Goal: Contribute content: Add original content to the website for others to see

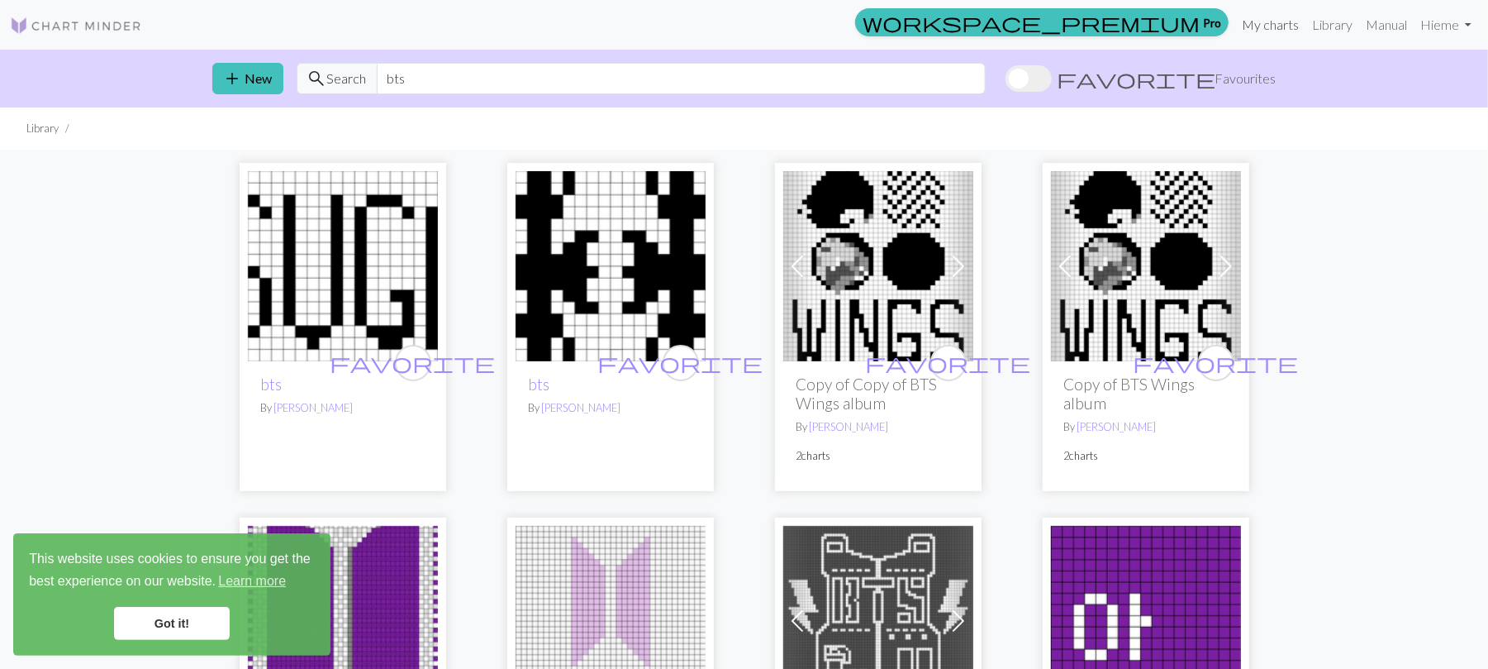
click at [1264, 35] on link "My charts" at bounding box center [1271, 24] width 70 height 33
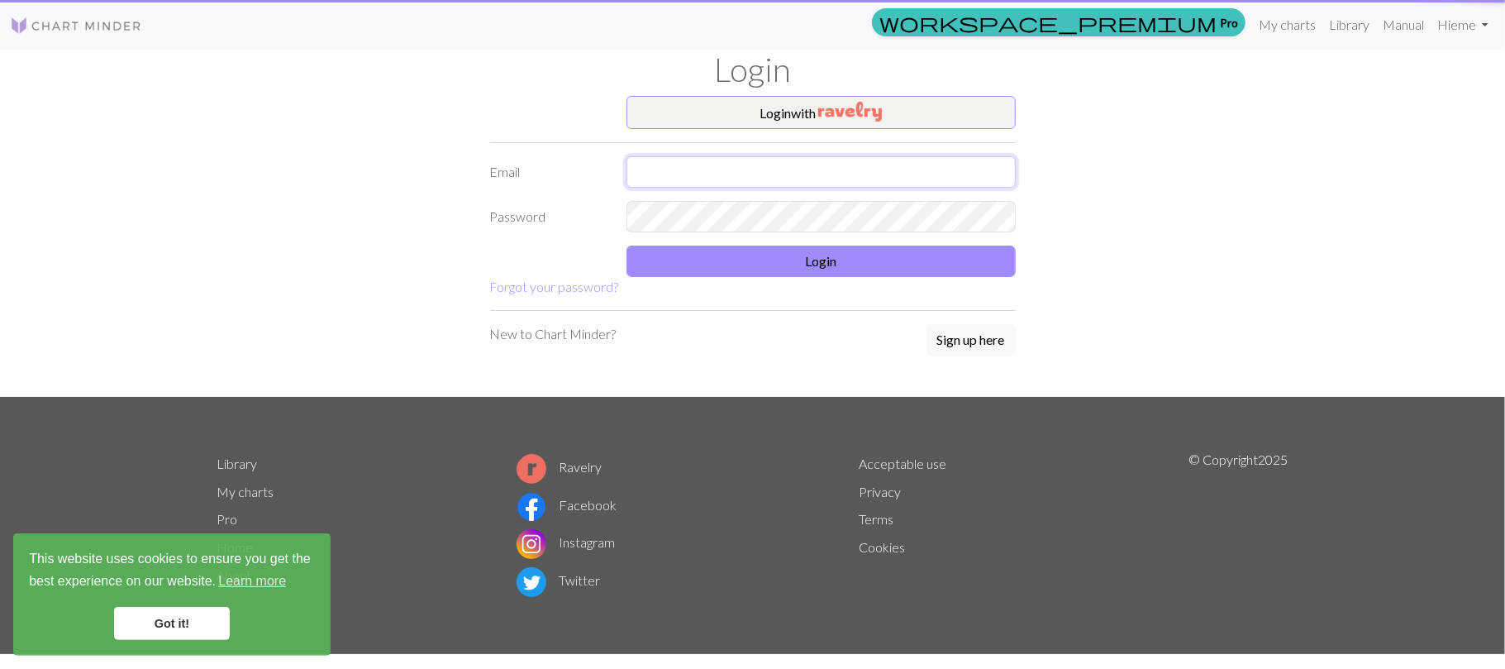
type input "emmi.solja@gmail.com"
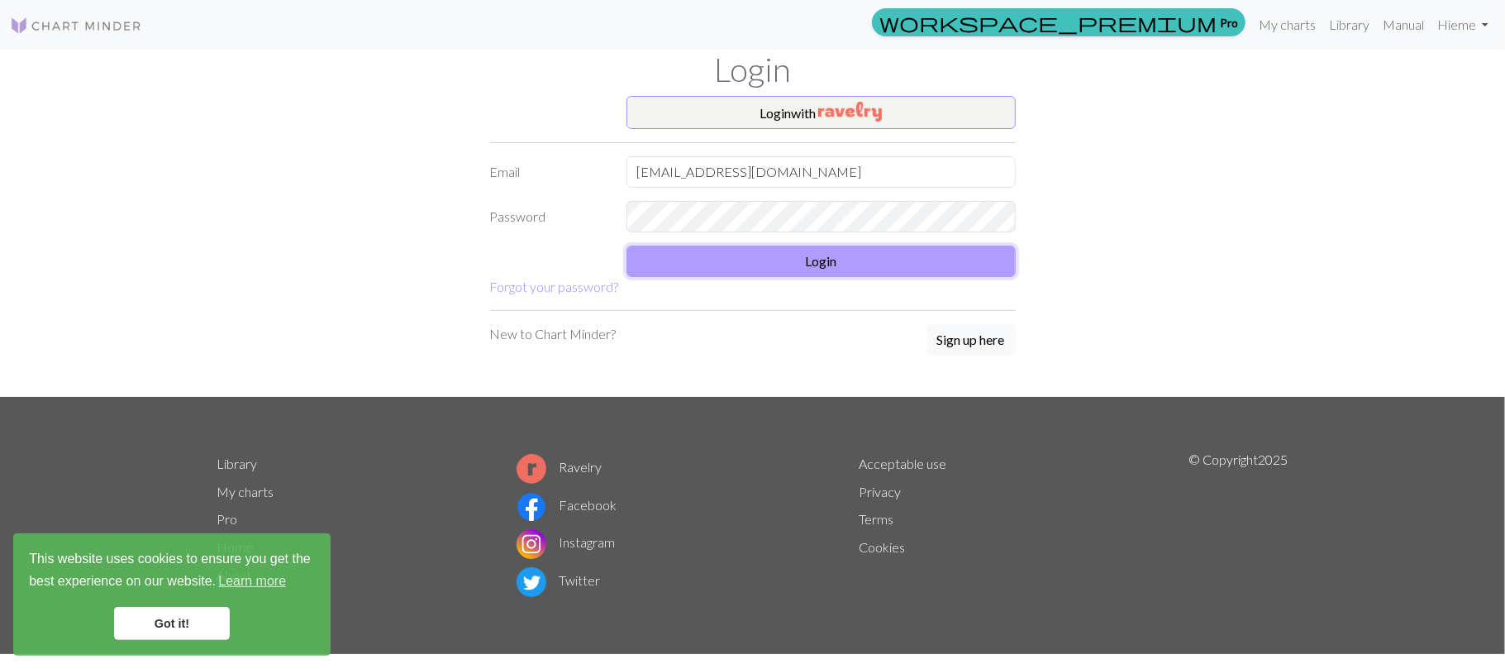
click at [775, 273] on button "Login" at bounding box center [820, 260] width 389 height 31
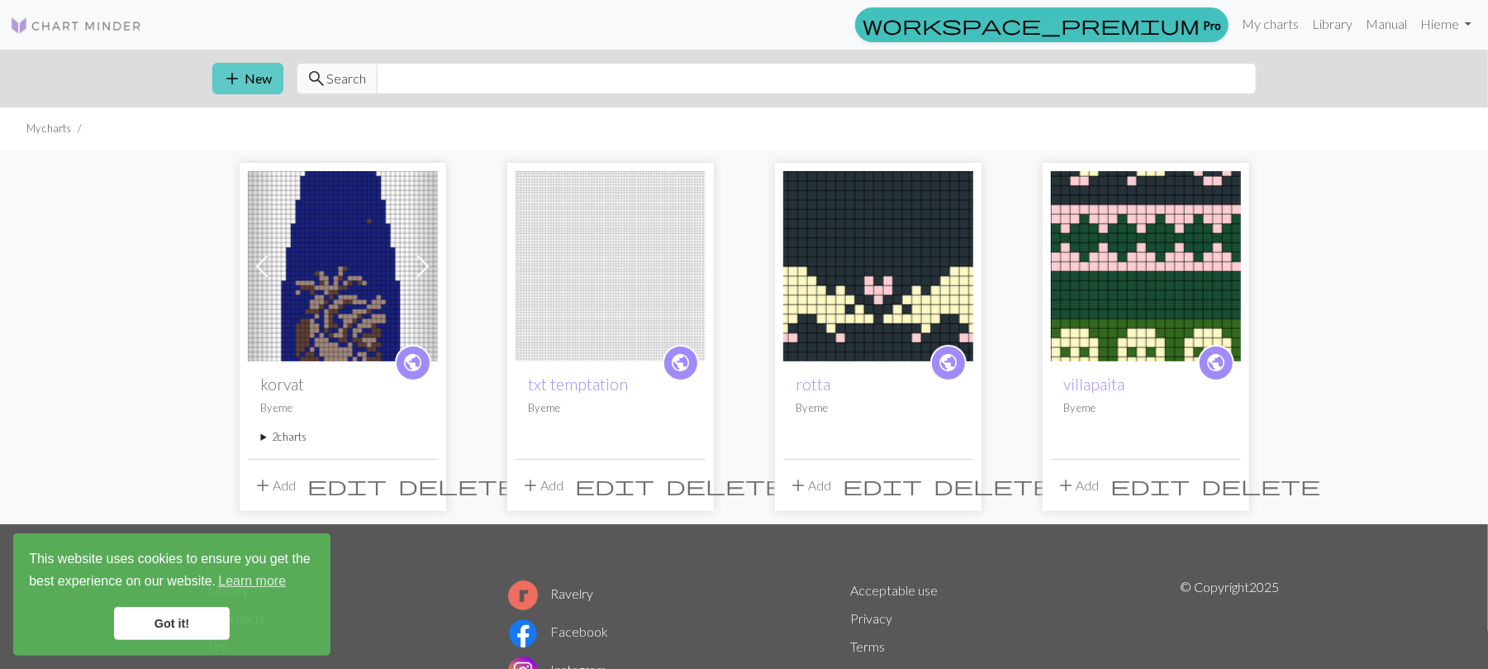
click at [265, 83] on button "add New" at bounding box center [247, 78] width 71 height 31
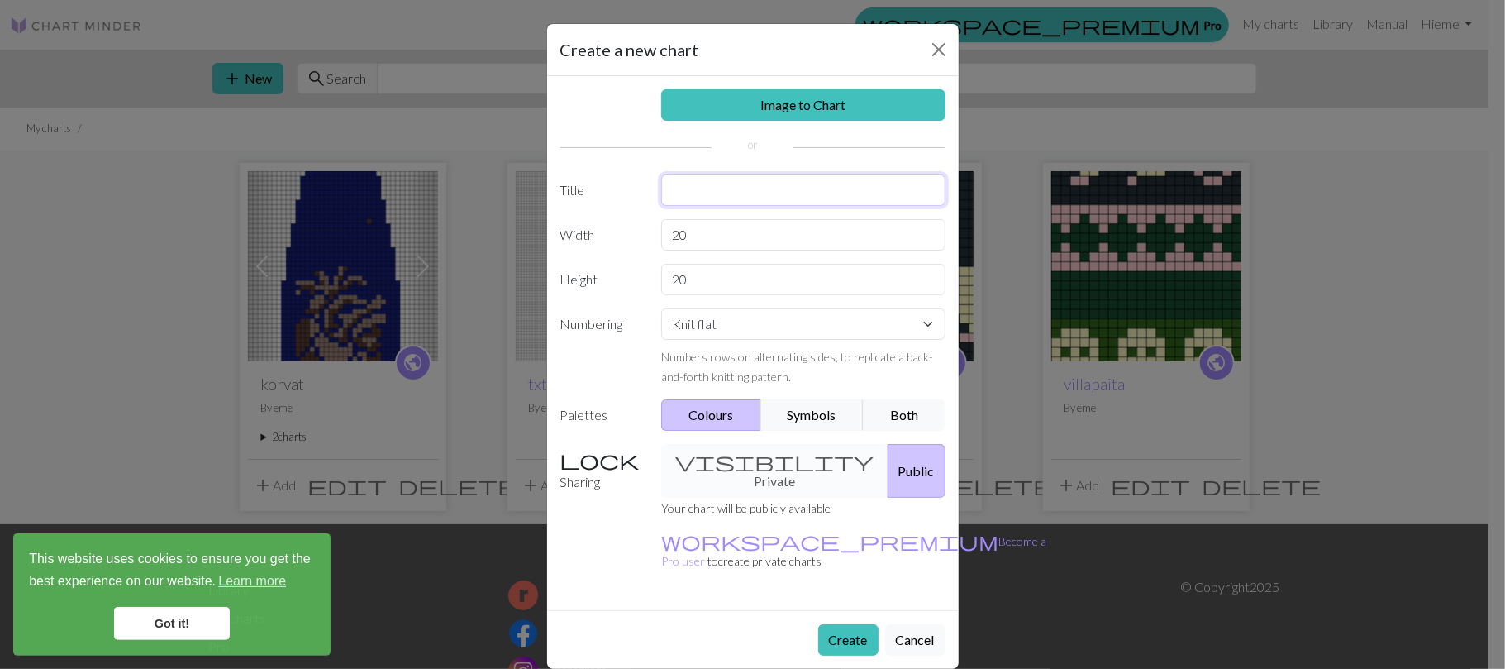
click at [759, 195] on input "text" at bounding box center [803, 189] width 284 height 31
type input "viltti"
click at [774, 337] on select "Knit flat Knit in the round Lace knitting Cross stitch" at bounding box center [803, 323] width 284 height 31
click at [661, 311] on select "Knit flat Knit in the round Lace knitting Cross stitch" at bounding box center [803, 323] width 284 height 31
click at [785, 231] on input "20" at bounding box center [803, 234] width 284 height 31
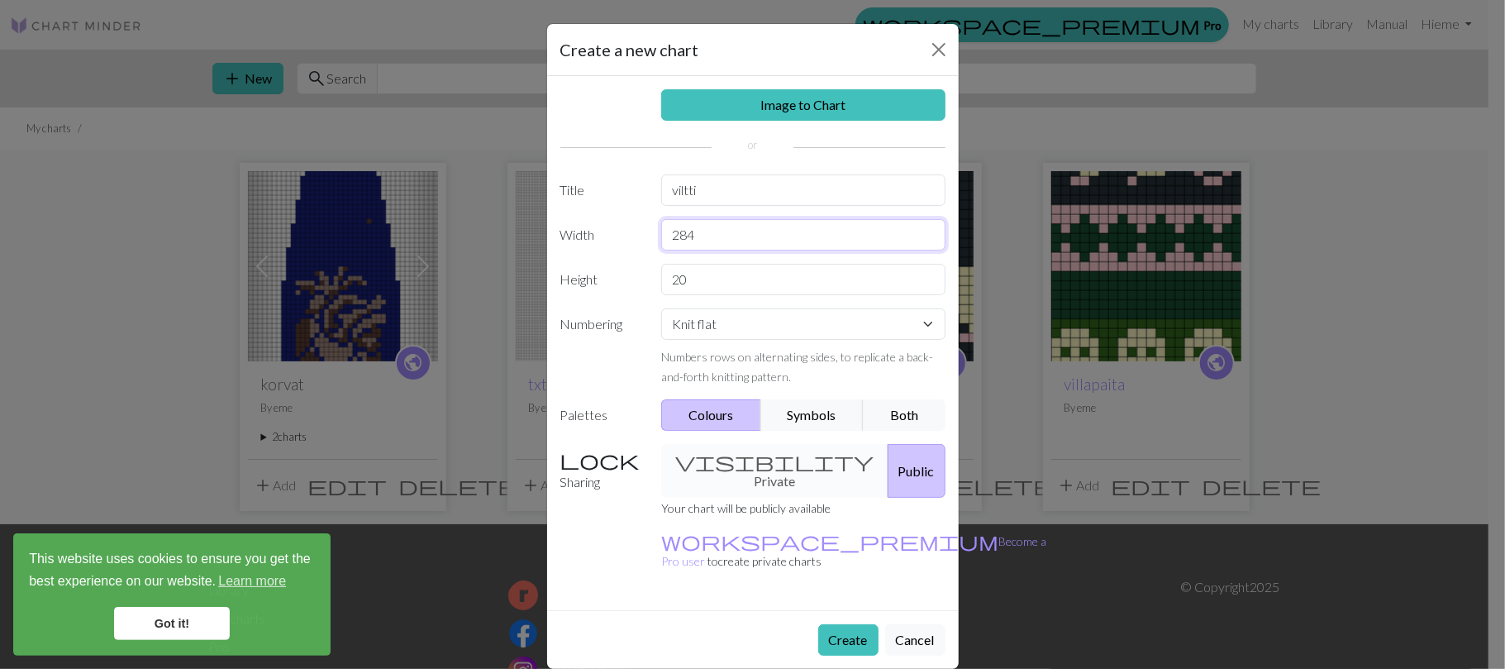
type input "284"
click at [764, 278] on input "20" at bounding box center [803, 279] width 284 height 31
type input "2"
type input "3"
click at [785, 464] on div "Image to Chart Title [PERSON_NAME] 284 Height 400 Numbering Knit flat Knit in t…" at bounding box center [753, 343] width 412 height 534
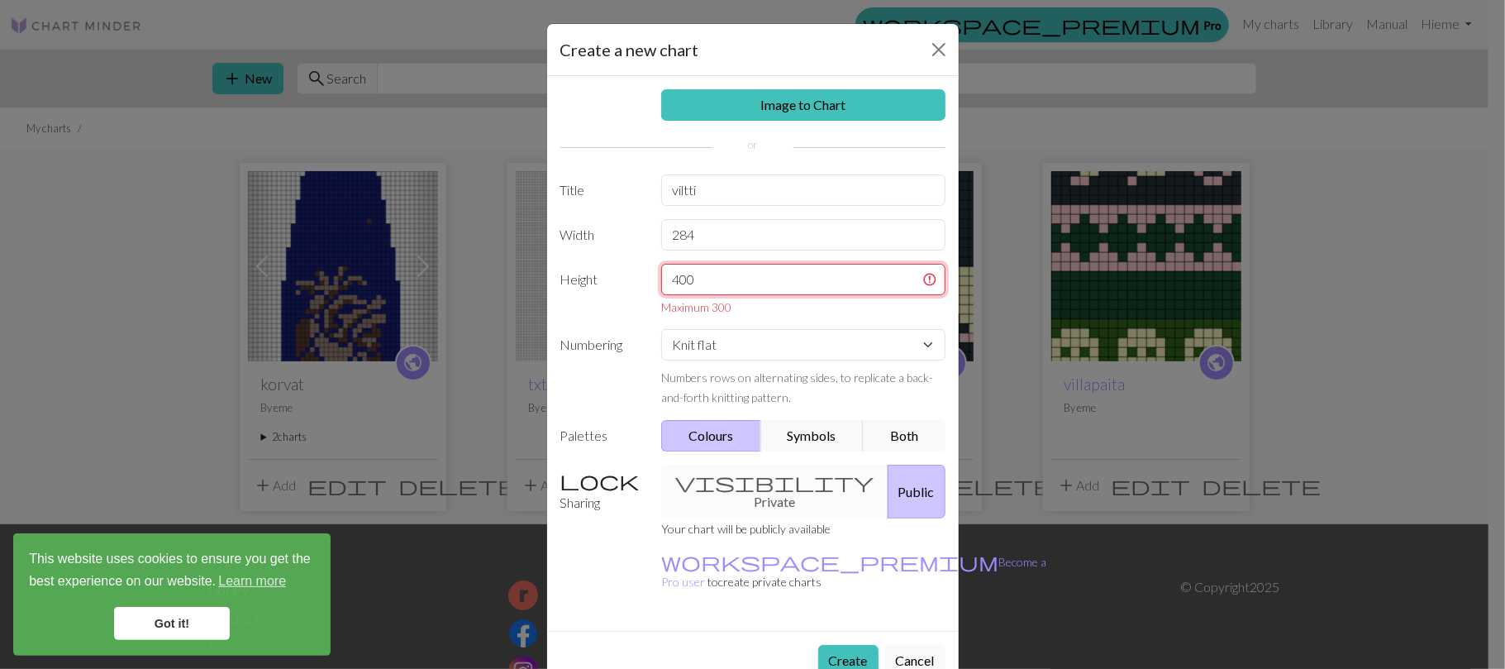
click at [815, 285] on input "400" at bounding box center [803, 279] width 284 height 31
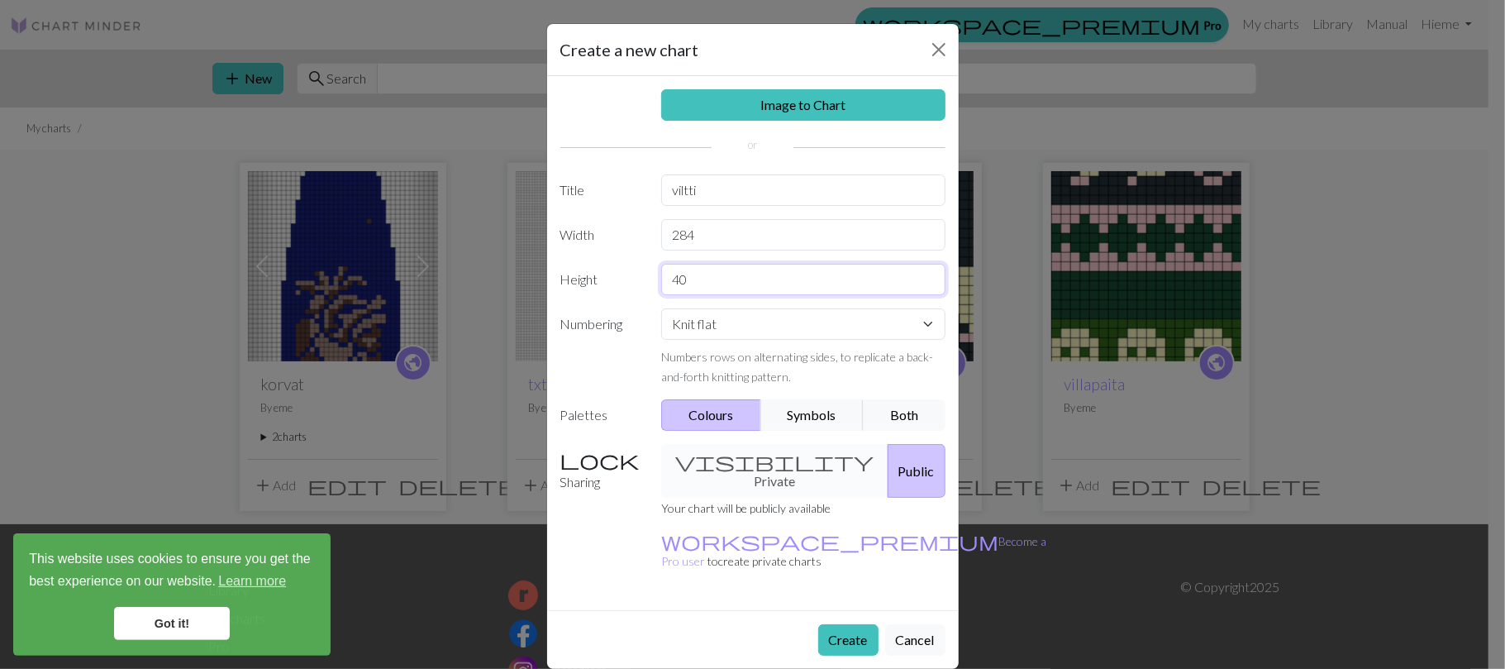
type input "4"
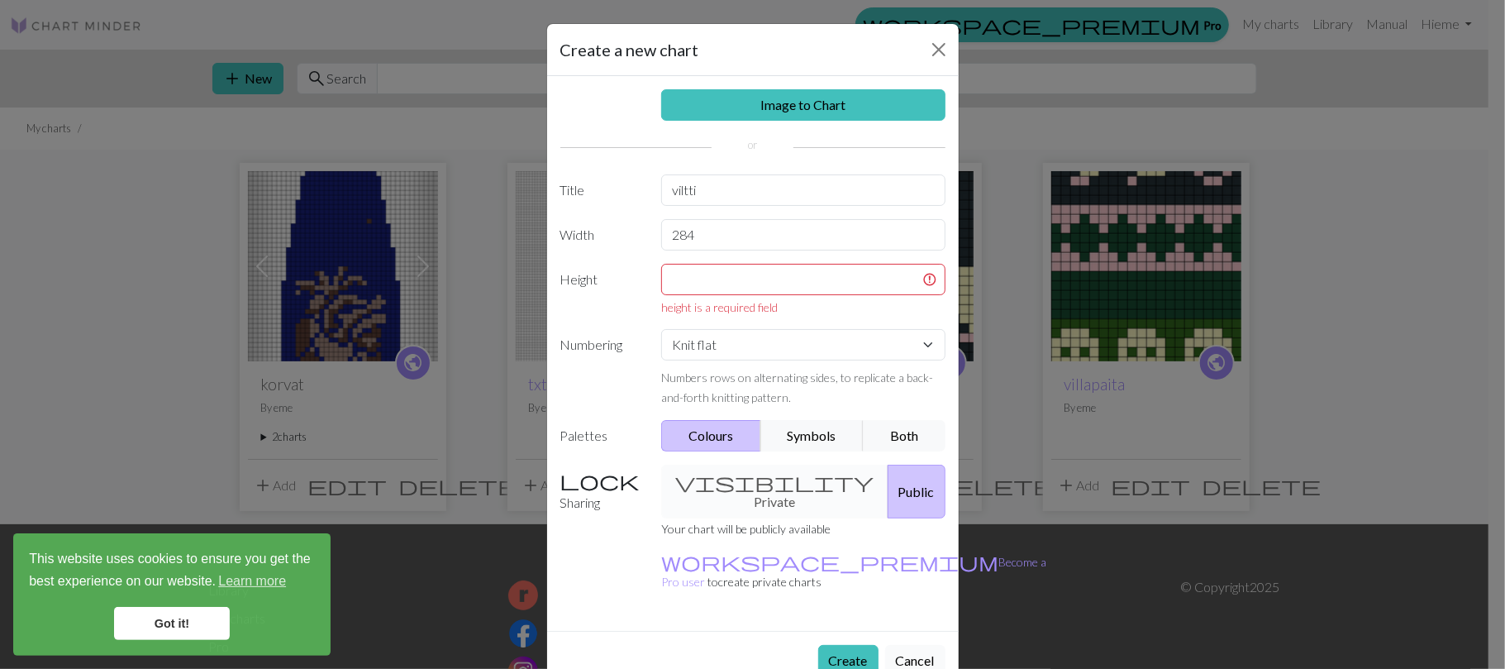
click at [907, 645] on button "Cancel" at bounding box center [915, 660] width 60 height 31
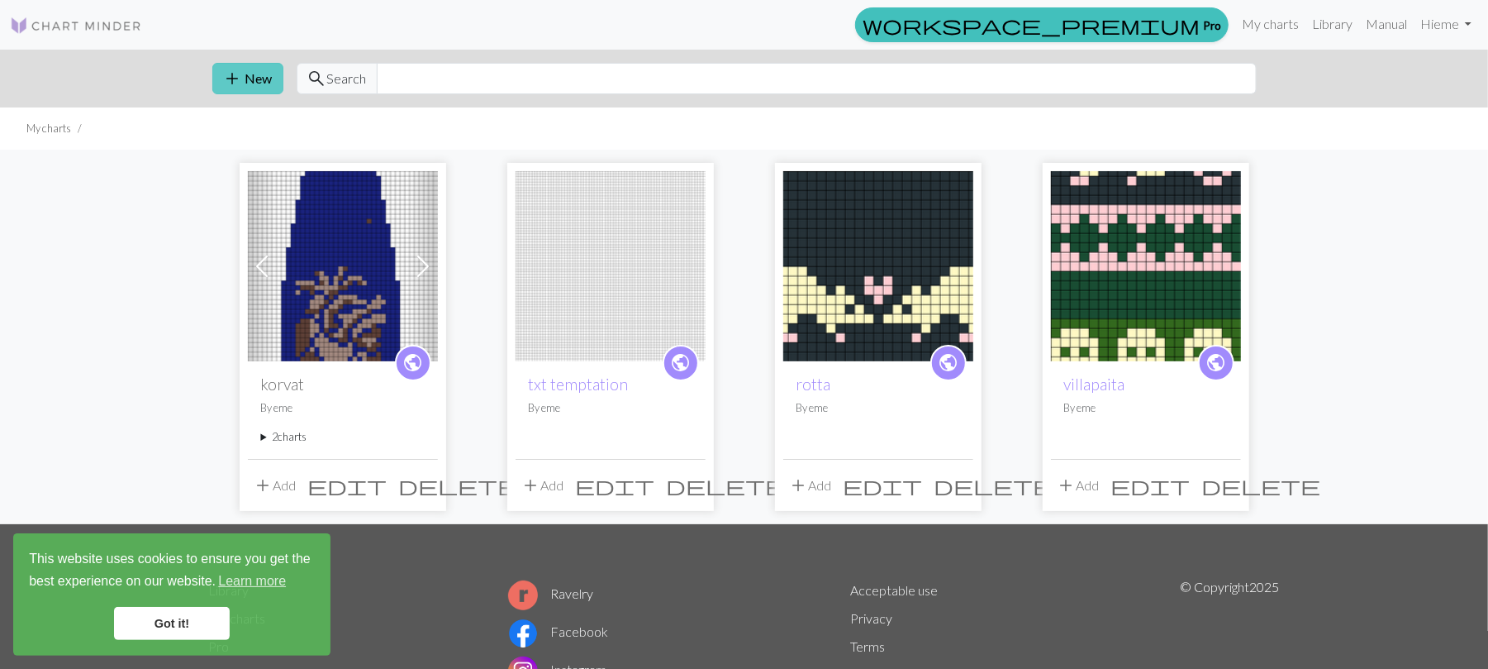
click at [242, 83] on span "add" at bounding box center [233, 78] width 20 height 23
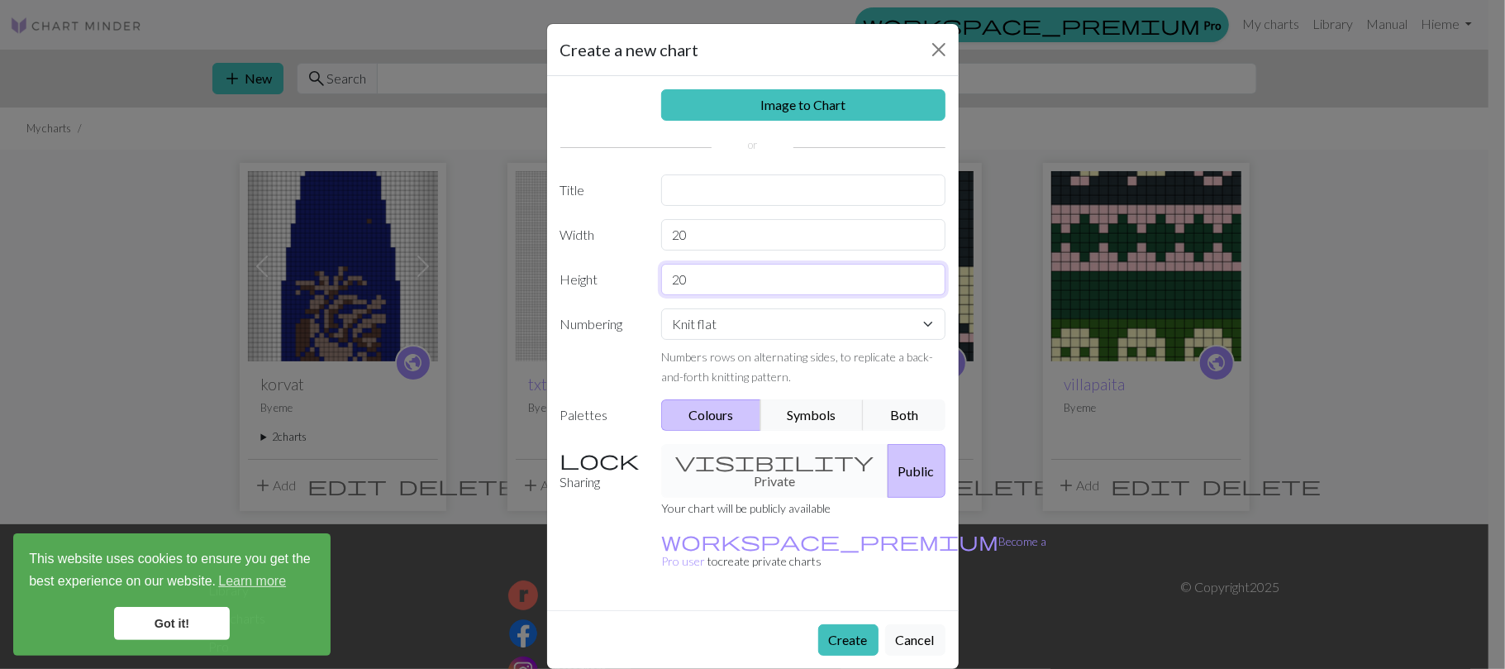
click at [779, 288] on input "20" at bounding box center [803, 279] width 284 height 31
type input "2"
type input "50"
click at [779, 240] on input "20" at bounding box center [803, 234] width 284 height 31
type input "2"
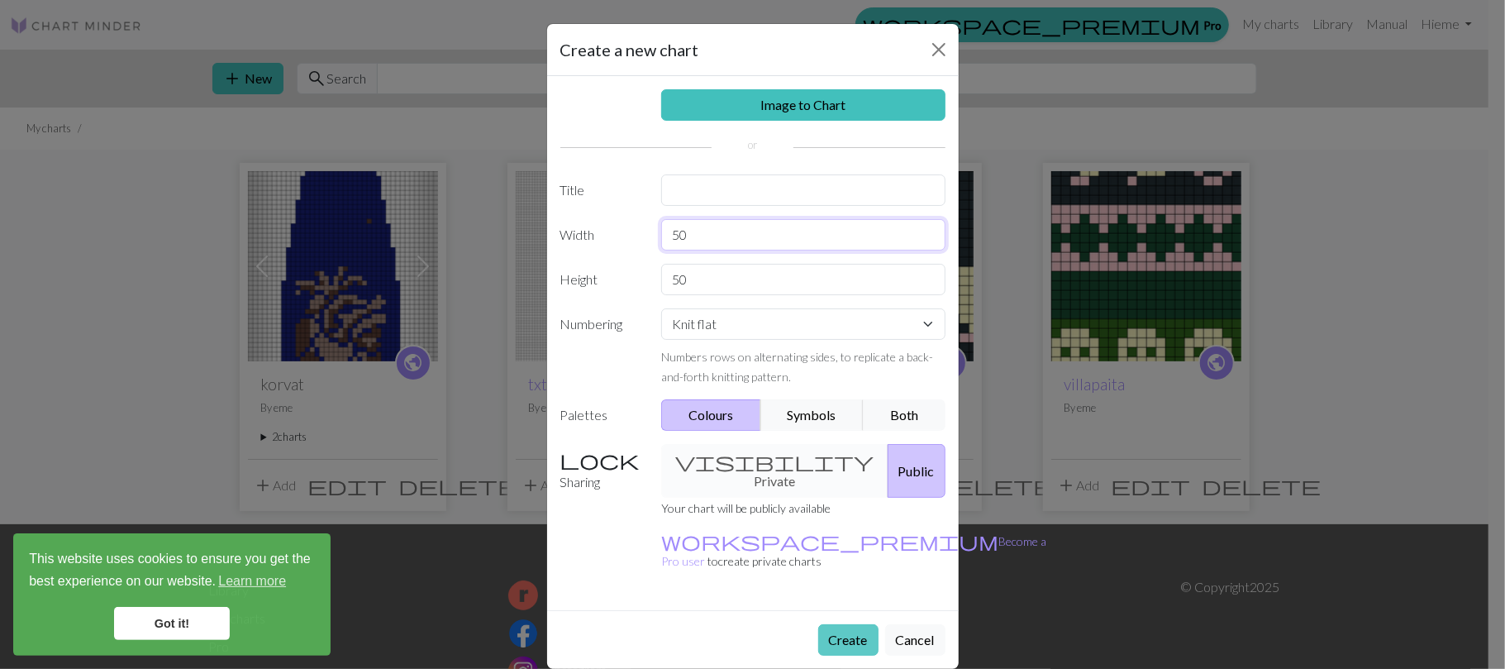
type input "50"
click at [845, 624] on button "Create" at bounding box center [848, 639] width 60 height 31
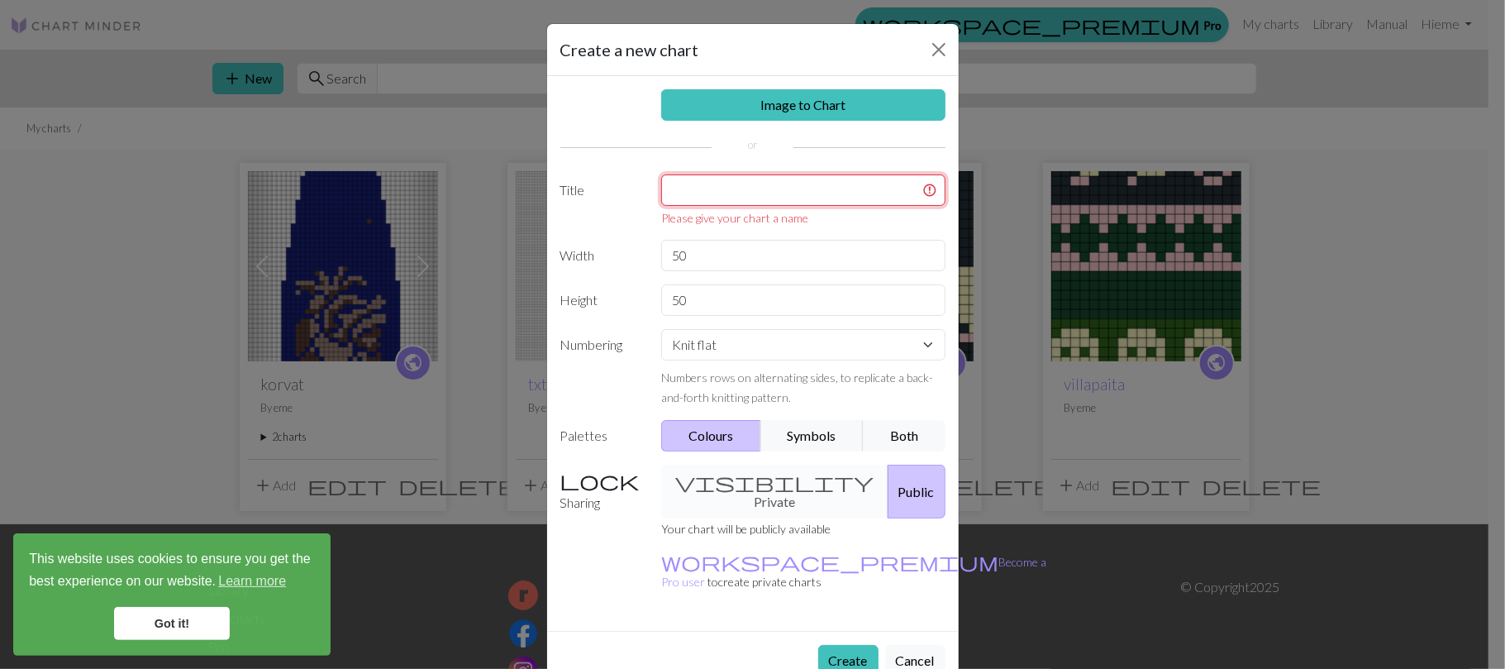
click at [724, 187] on input "text" at bounding box center [803, 189] width 284 height 31
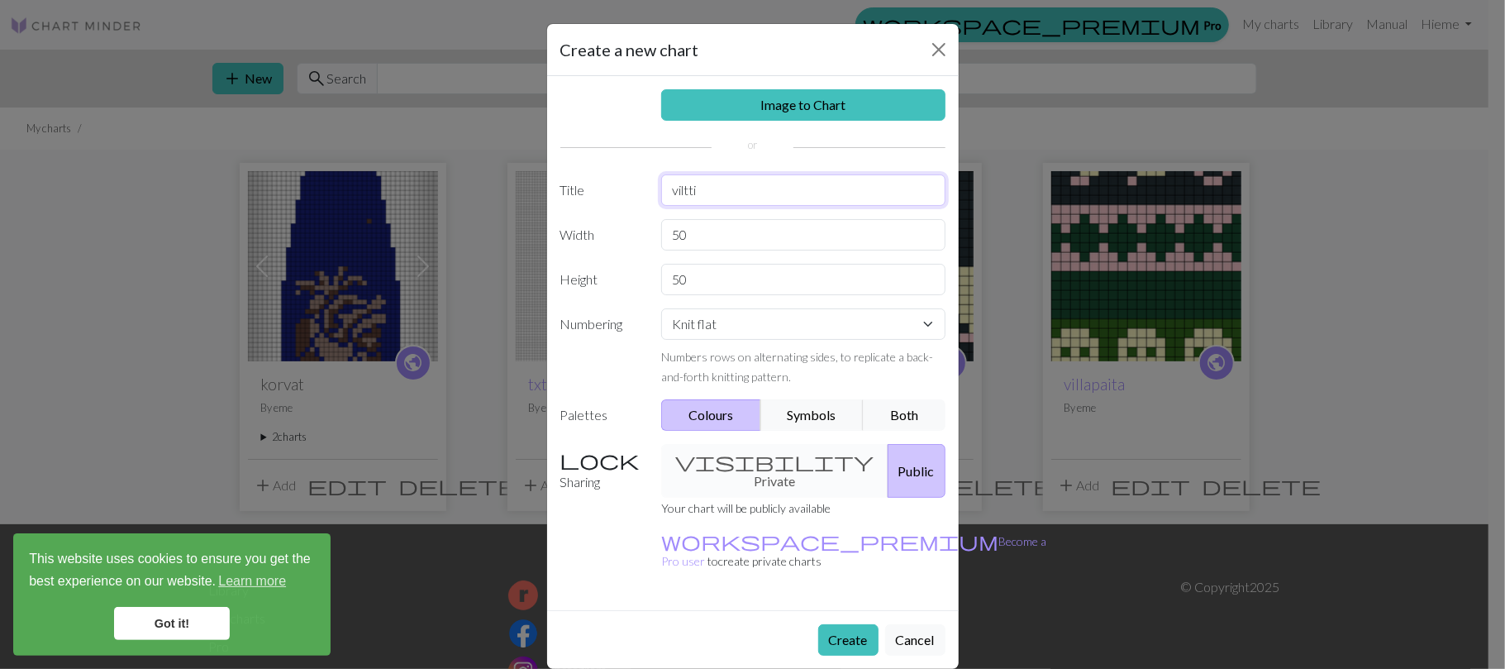
type input "viltti"
click at [737, 467] on div "visibility Private Public" at bounding box center [803, 471] width 304 height 54
click at [745, 473] on div "visibility Private Public" at bounding box center [803, 471] width 304 height 54
click at [712, 463] on div "visibility Private Public" at bounding box center [803, 471] width 304 height 54
click at [888, 470] on button "Public" at bounding box center [917, 471] width 58 height 54
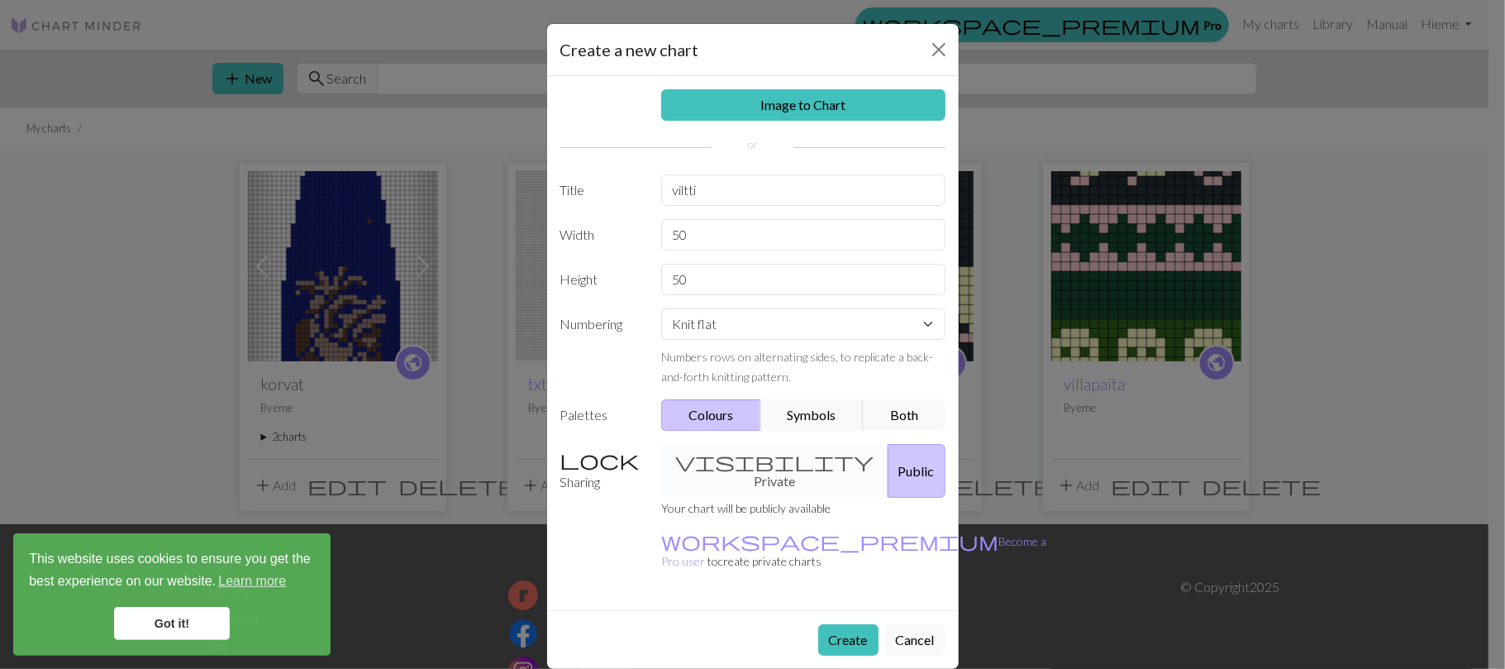
click at [772, 467] on div "visibility Private Public" at bounding box center [803, 471] width 304 height 54
click at [692, 464] on div "visibility Private Public" at bounding box center [803, 471] width 304 height 54
click at [707, 467] on div "visibility Private Public" at bounding box center [803, 471] width 304 height 54
drag, startPoint x: 726, startPoint y: 467, endPoint x: 740, endPoint y: 468, distance: 14.9
click at [740, 468] on div "visibility Private Public" at bounding box center [803, 471] width 304 height 54
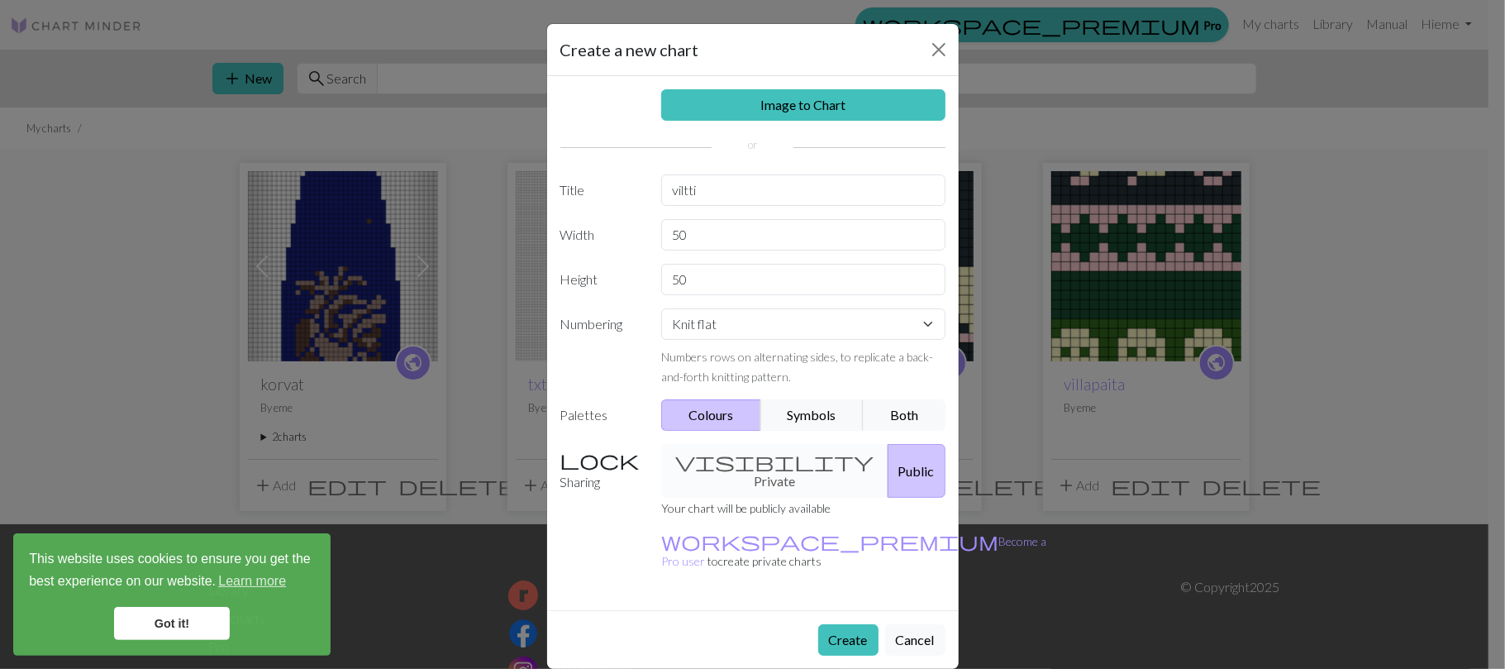
click at [760, 469] on div "visibility Private Public" at bounding box center [803, 471] width 304 height 54
click at [715, 463] on div "visibility Private Public" at bounding box center [803, 471] width 304 height 54
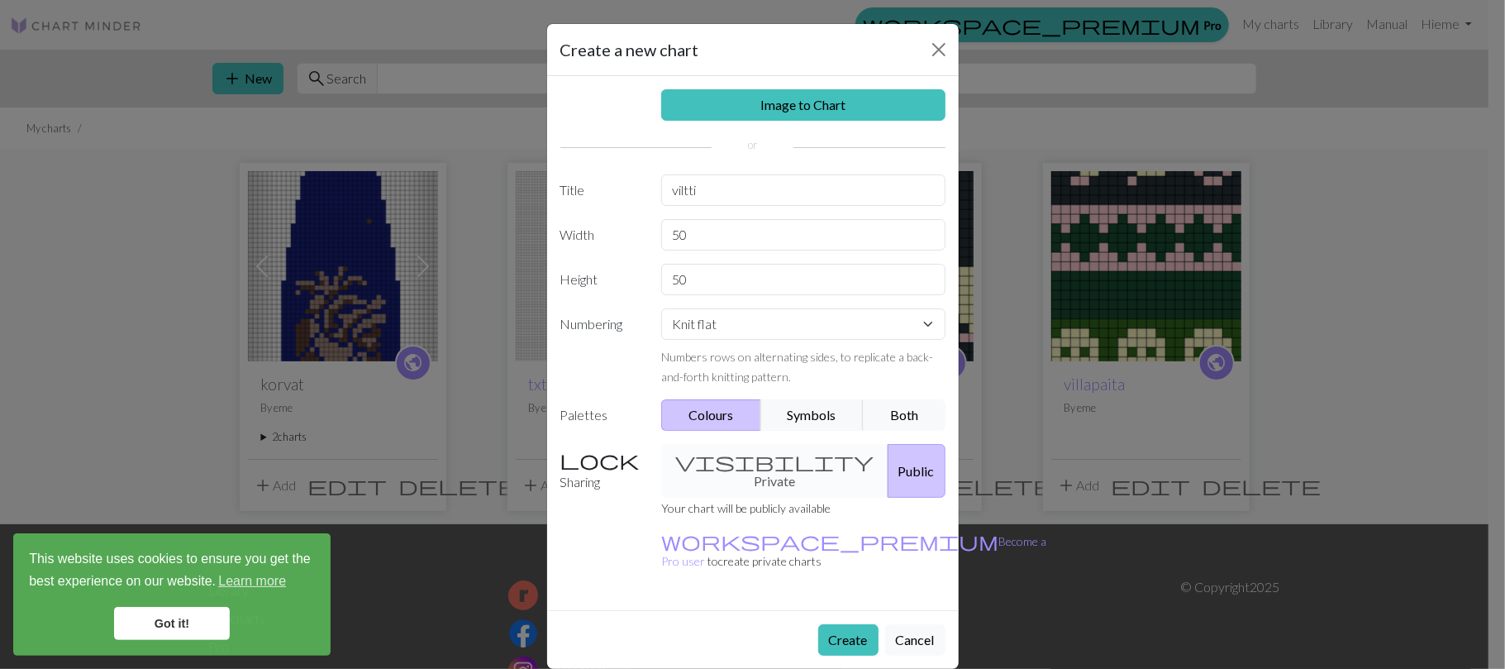
click at [800, 471] on div "visibility Private Public" at bounding box center [803, 471] width 304 height 54
click at [841, 624] on button "Create" at bounding box center [848, 639] width 60 height 31
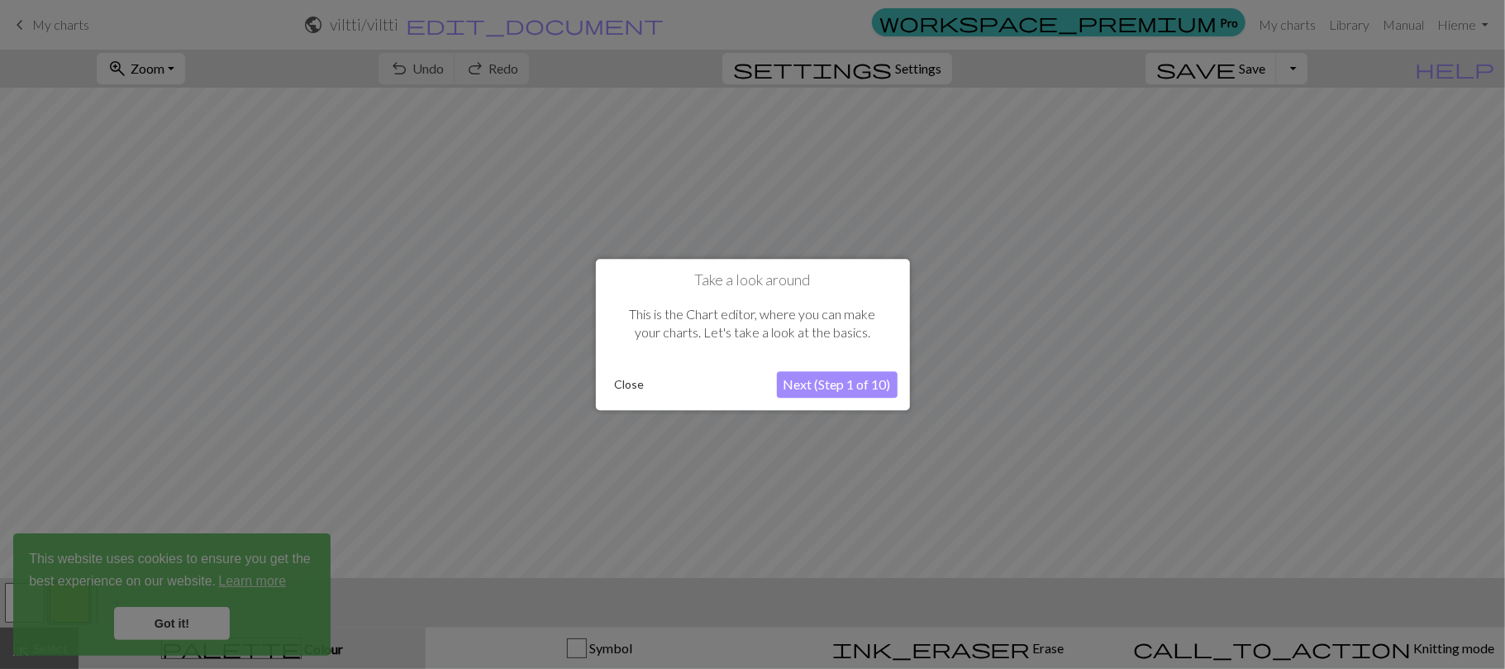
click at [628, 384] on button "Close" at bounding box center [629, 384] width 43 height 25
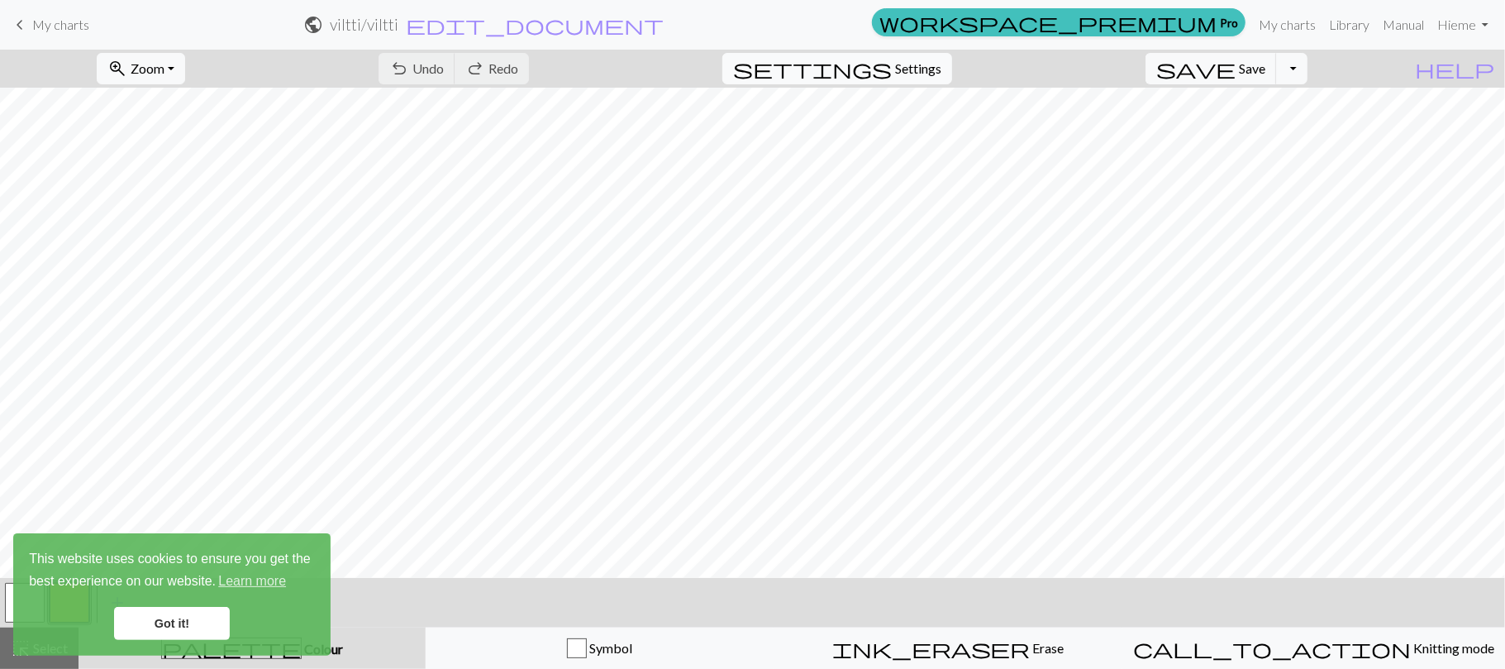
click at [941, 64] on span "Settings" at bounding box center [918, 69] width 46 height 20
select select "aran"
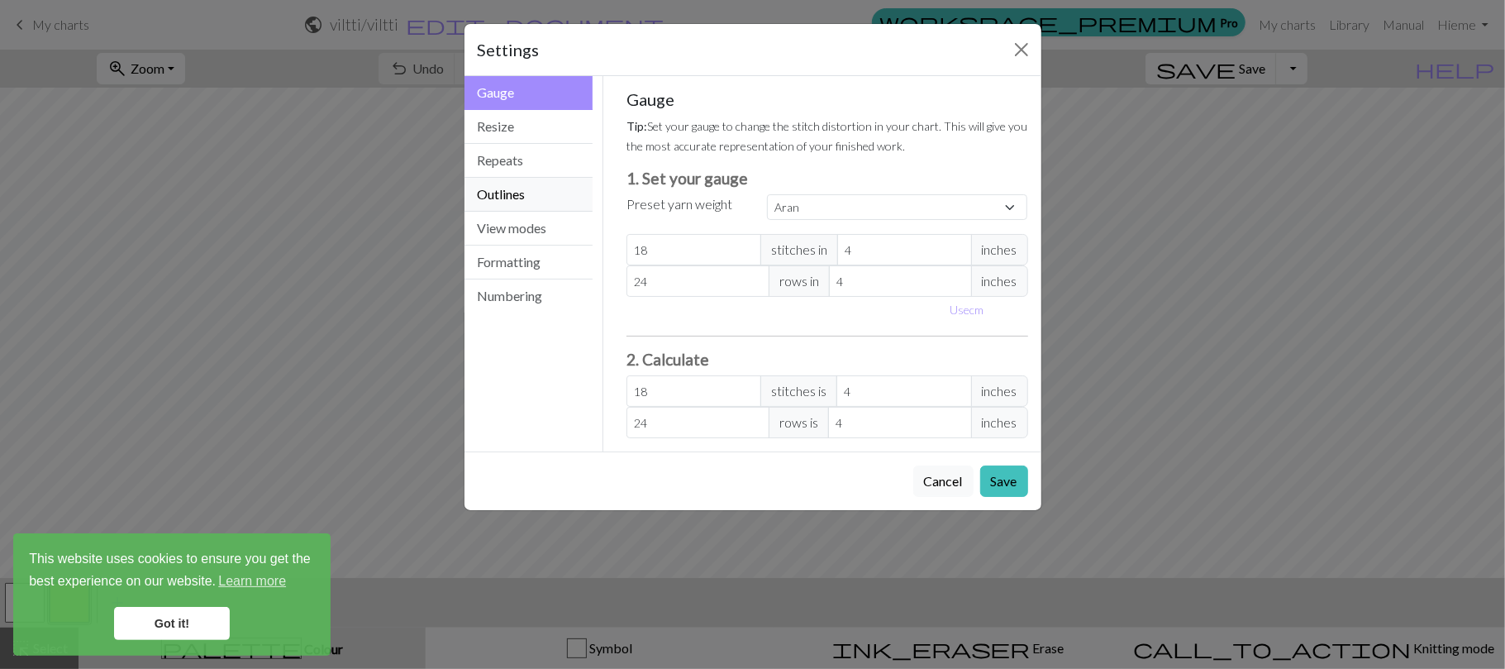
click at [529, 190] on button "Outlines" at bounding box center [528, 195] width 129 height 34
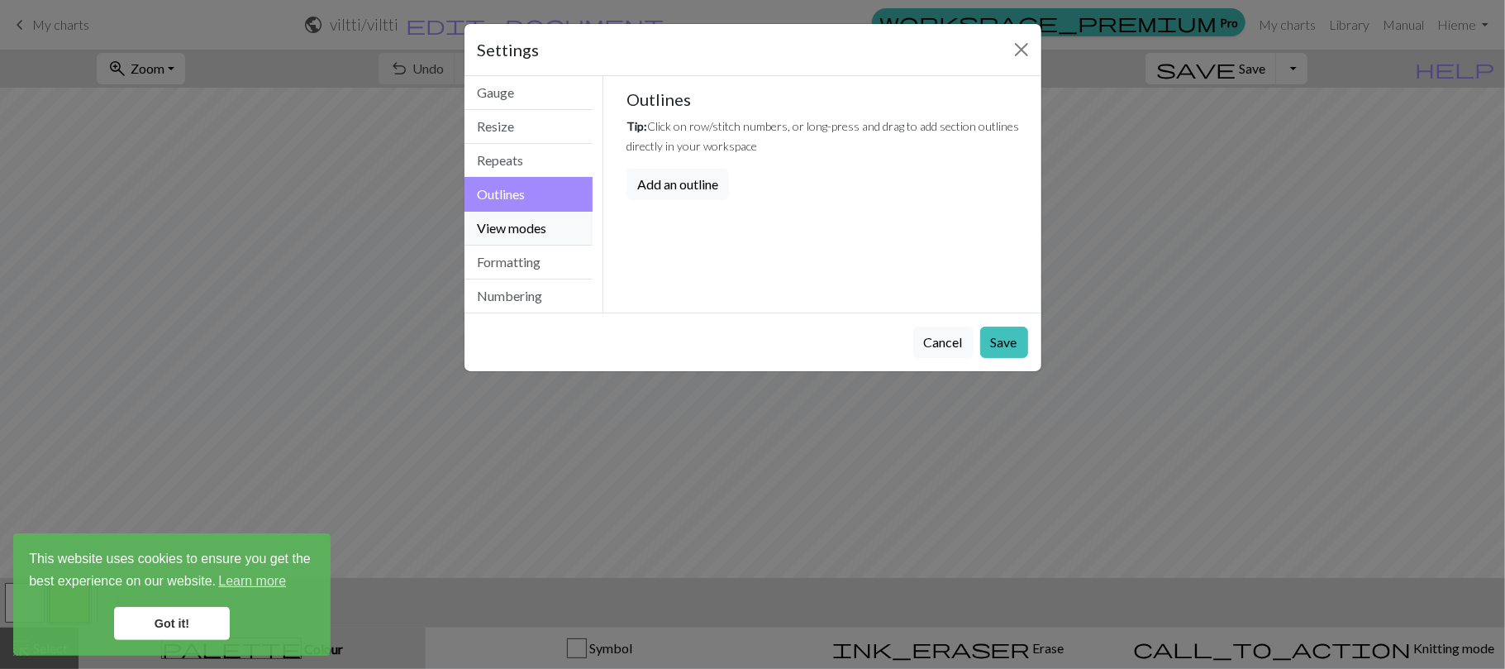
click at [526, 219] on button "View modes" at bounding box center [528, 229] width 129 height 34
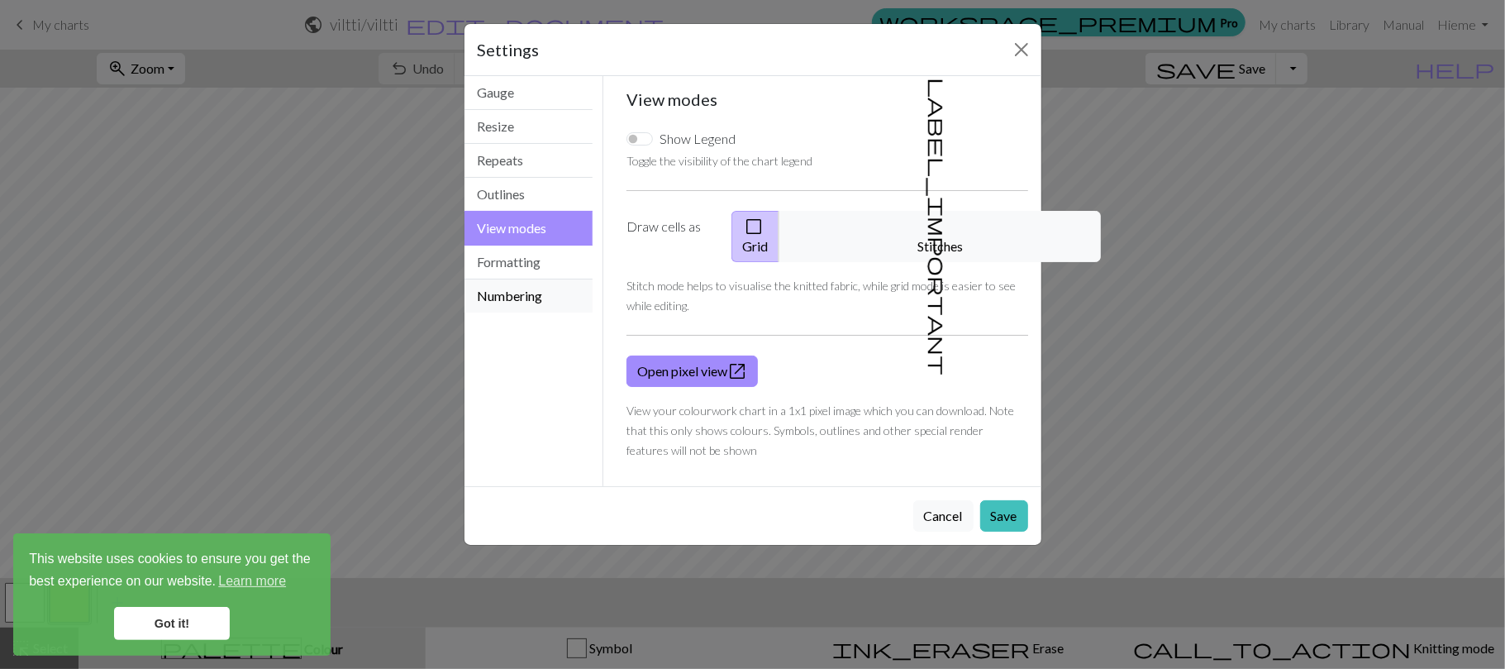
click at [523, 285] on button "Numbering" at bounding box center [528, 295] width 129 height 33
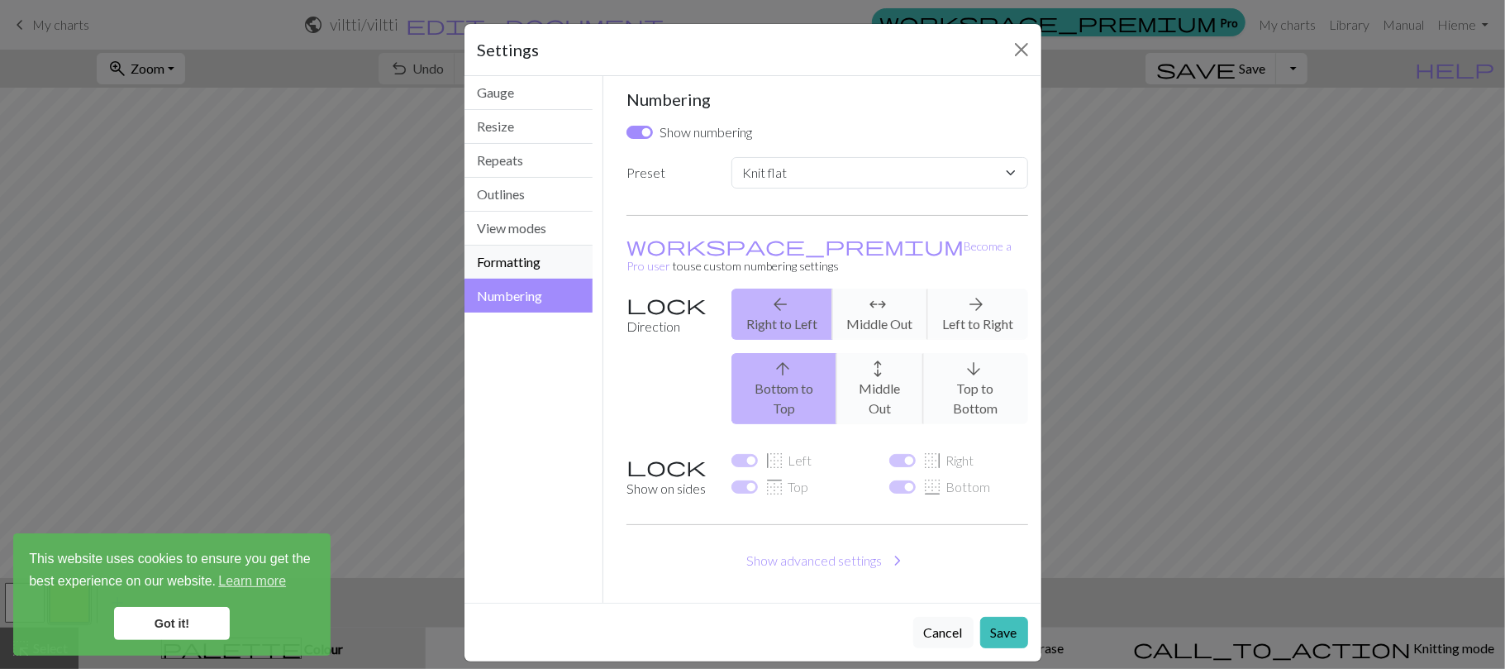
click at [530, 262] on button "Formatting" at bounding box center [528, 262] width 129 height 34
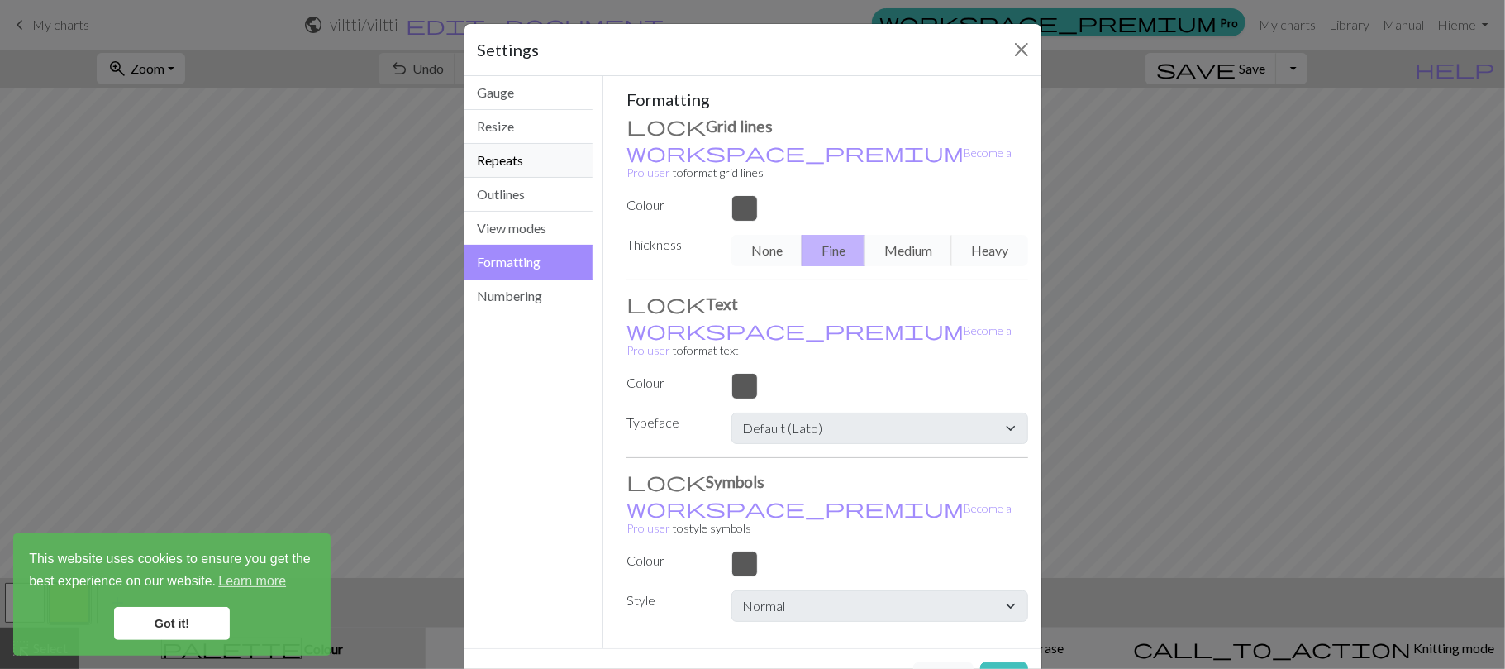
click at [522, 173] on button "Repeats" at bounding box center [528, 161] width 129 height 34
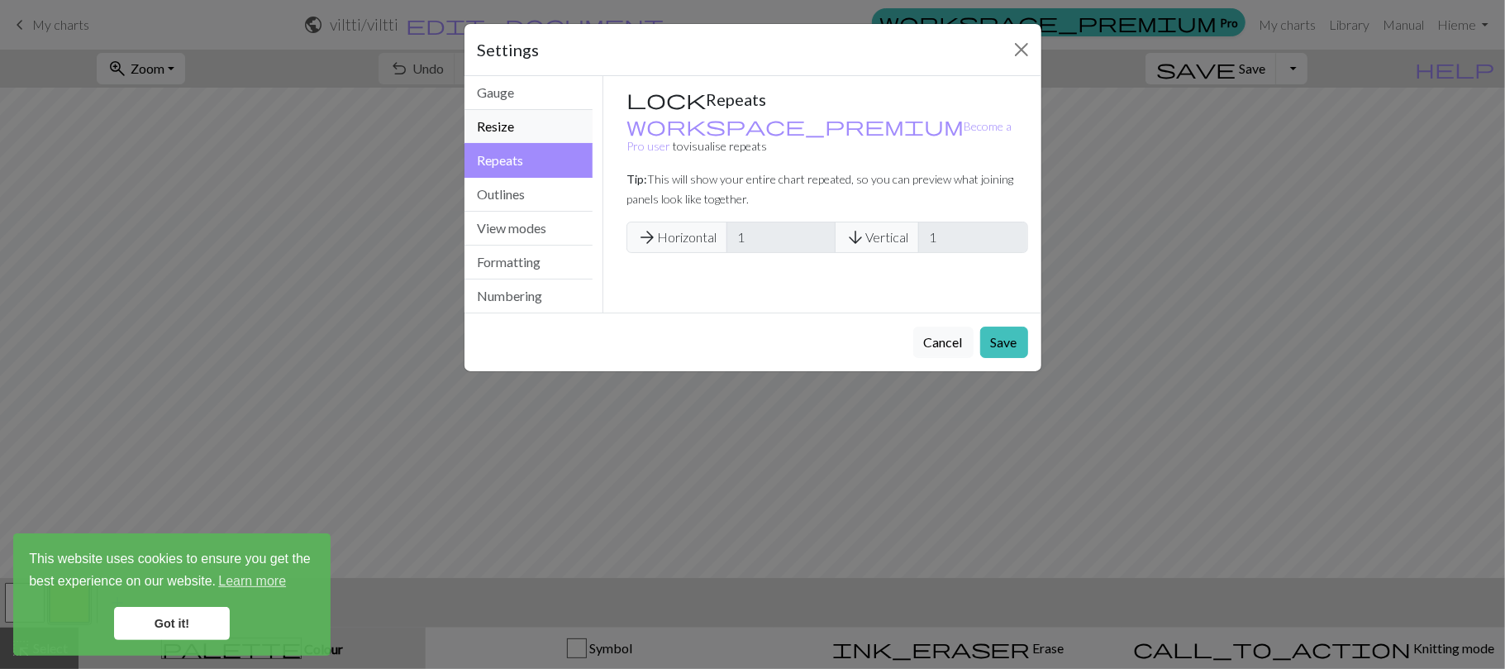
click at [517, 124] on button "Resize" at bounding box center [528, 127] width 129 height 34
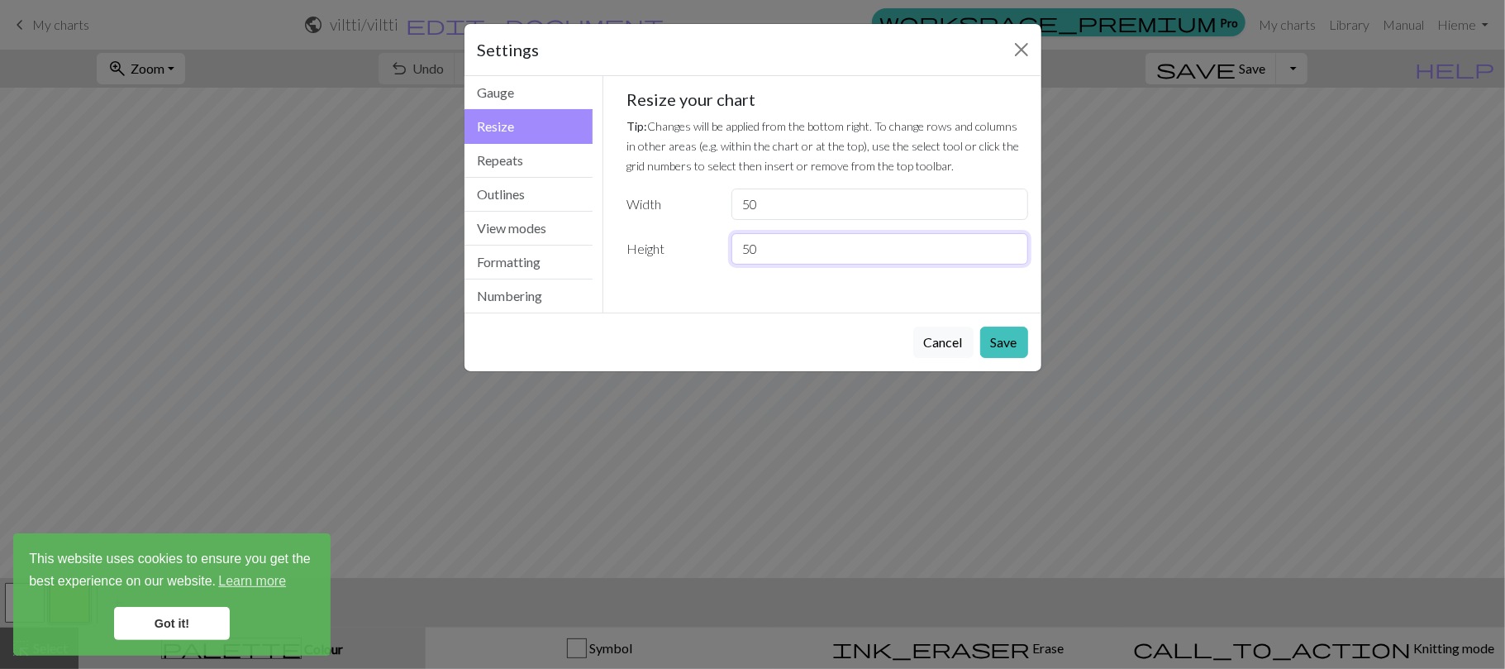
click at [783, 260] on input "50" at bounding box center [879, 248] width 296 height 31
type input "5"
type input "60"
click at [1010, 348] on button "Save" at bounding box center [1004, 341] width 48 height 31
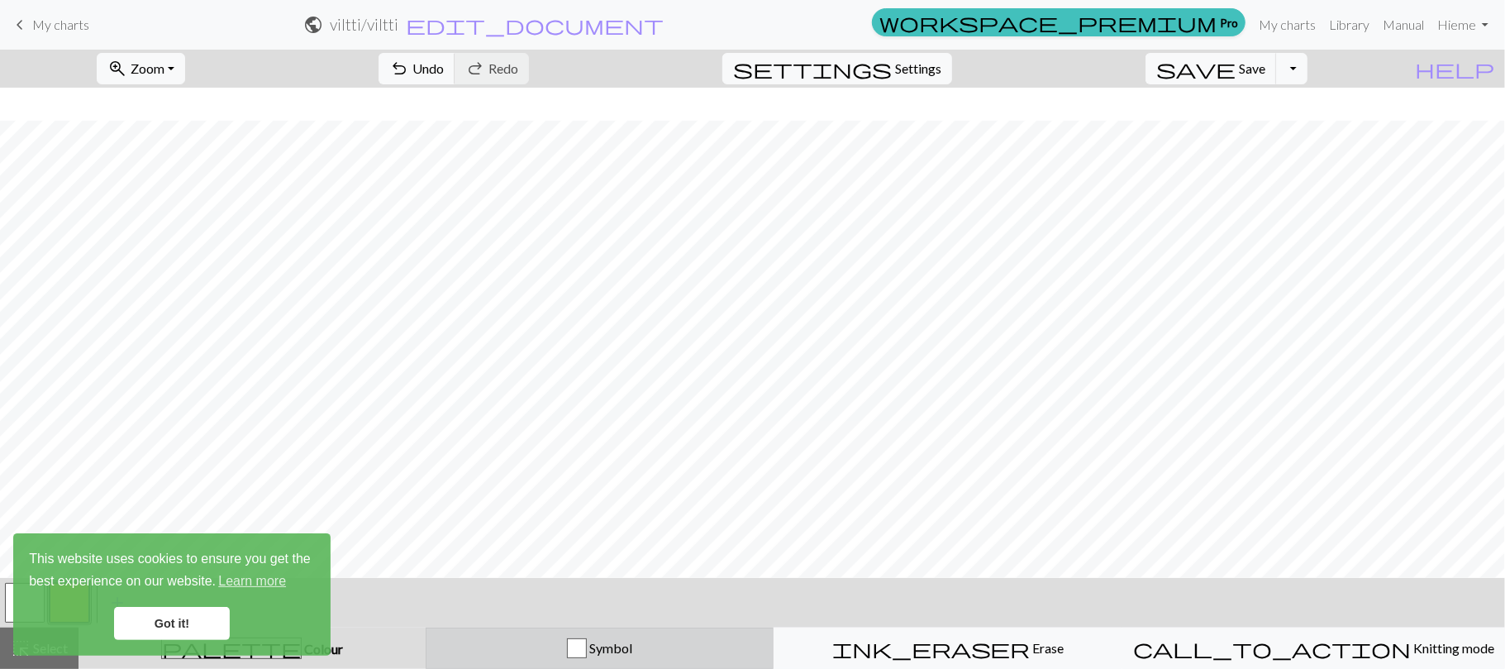
scroll to position [33, 0]
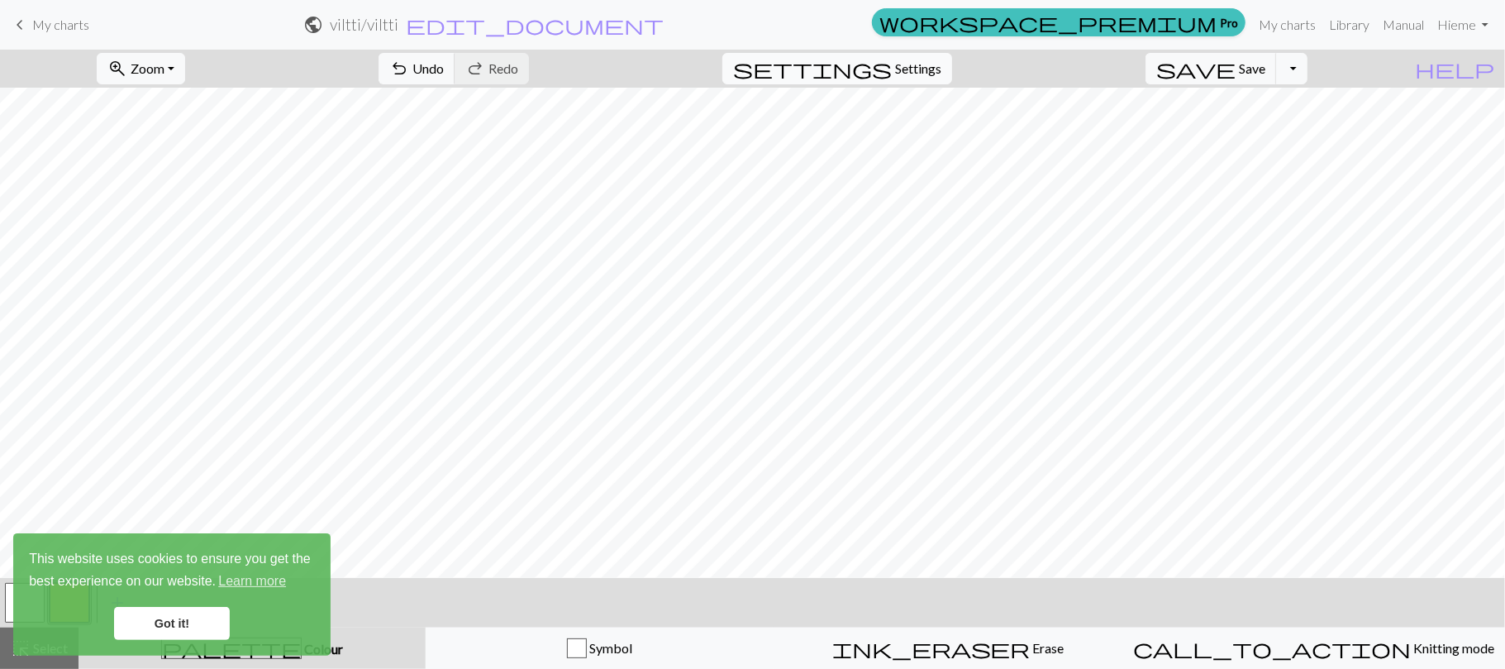
click at [919, 60] on span "Settings" at bounding box center [918, 69] width 46 height 20
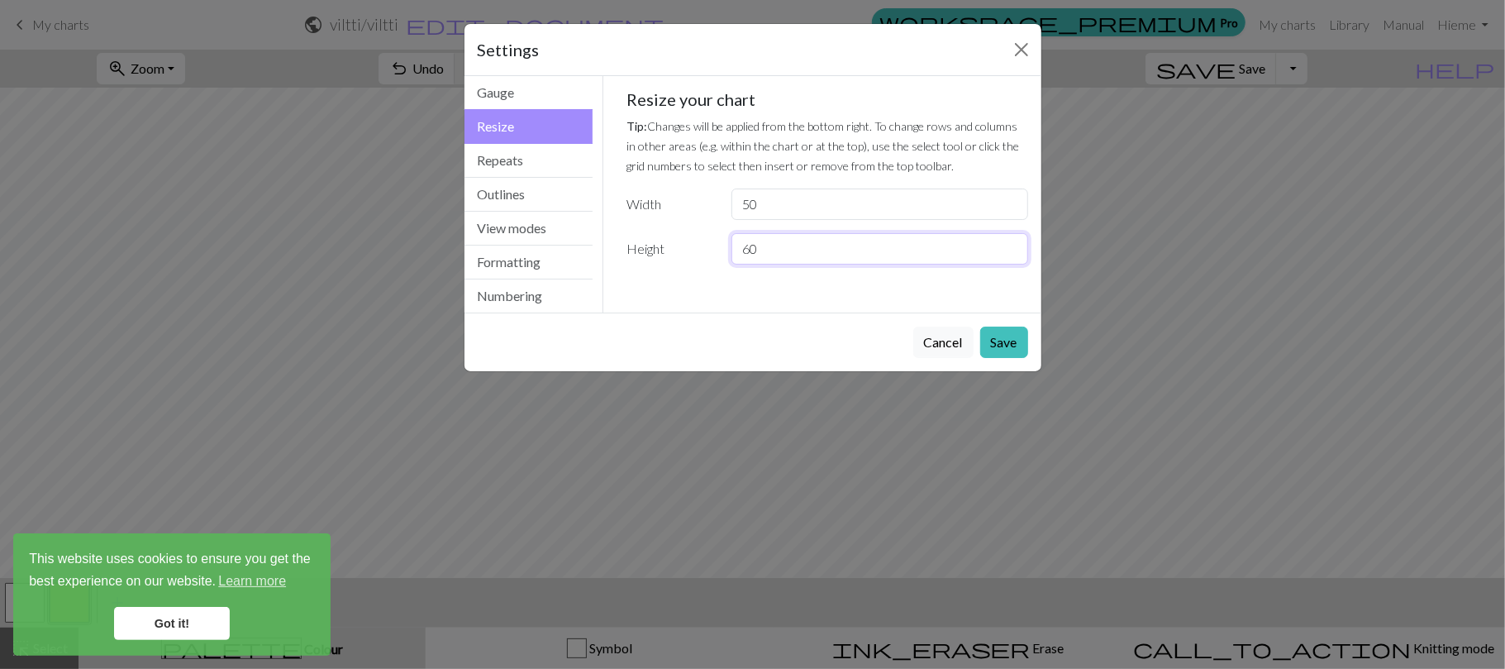
click at [798, 251] on input "60" at bounding box center [879, 248] width 296 height 31
type input "6"
type input "75"
click at [1002, 350] on button "Save" at bounding box center [1004, 341] width 48 height 31
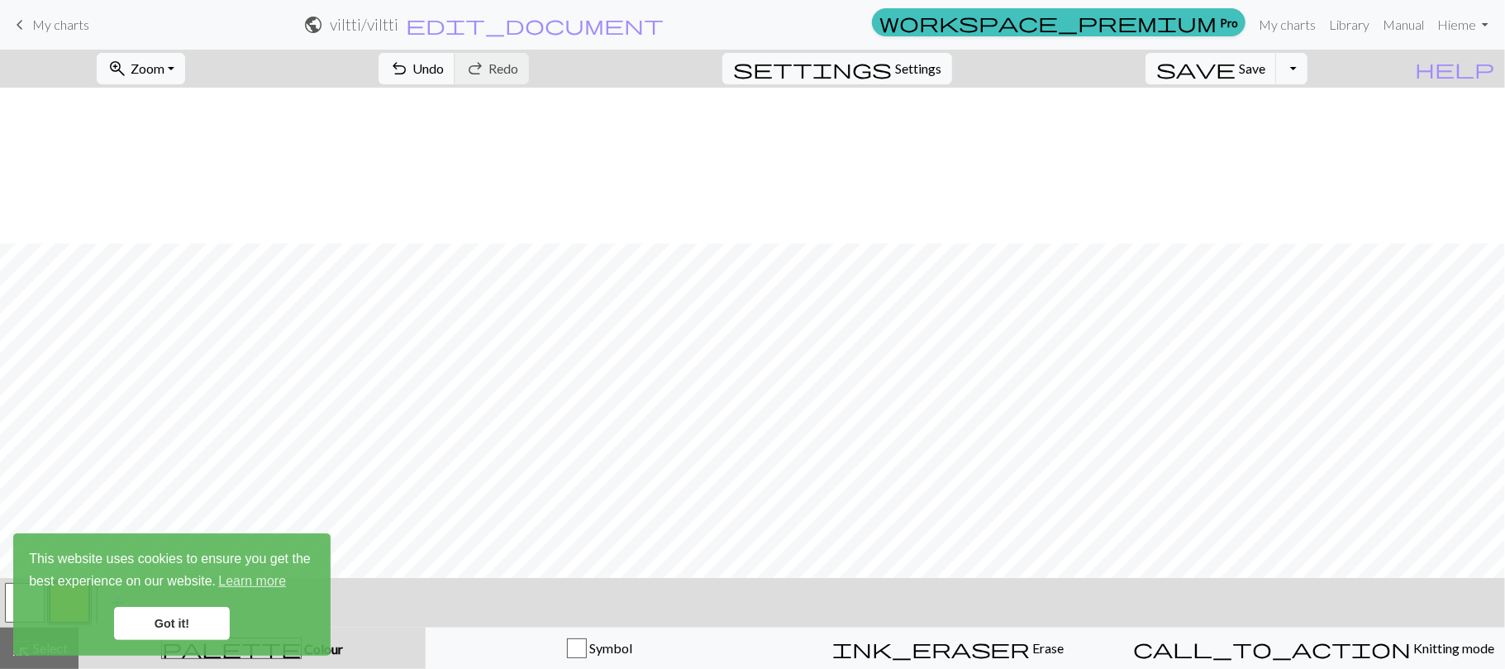
scroll to position [203, 0]
click at [936, 61] on span "Settings" at bounding box center [918, 69] width 46 height 20
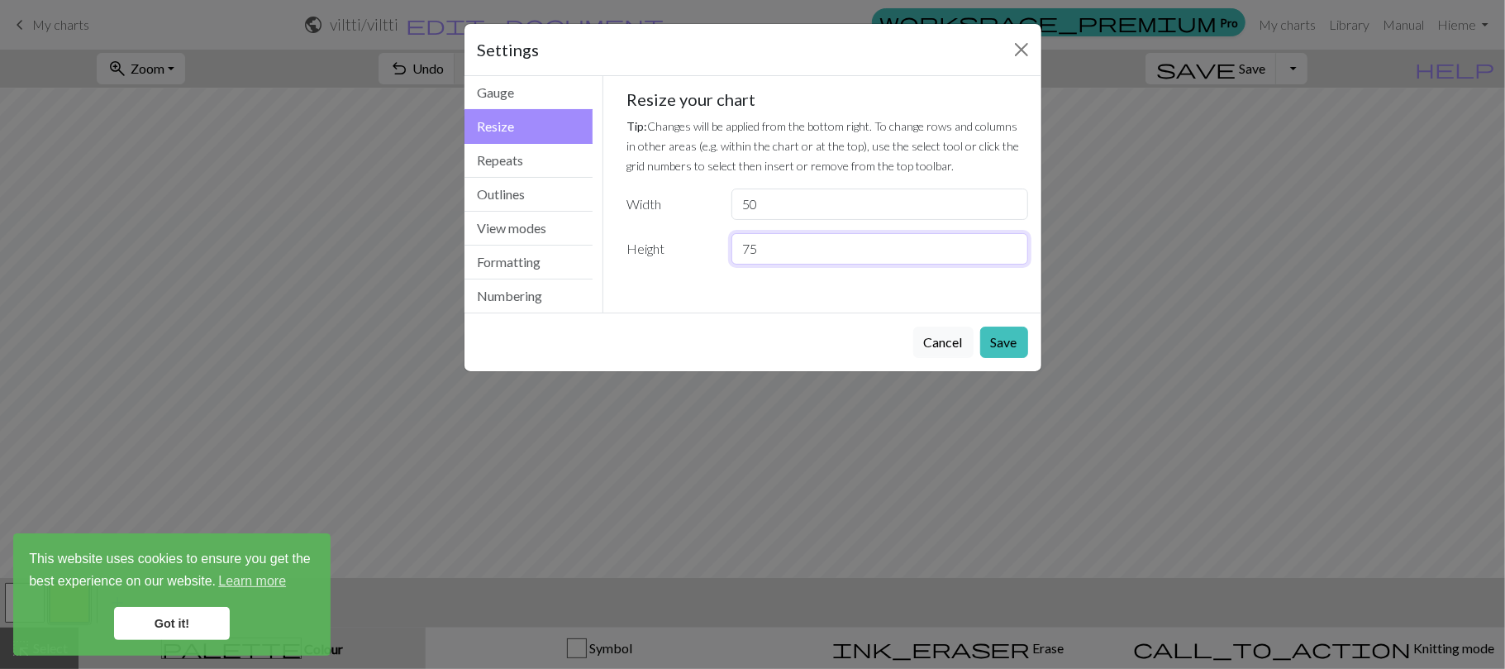
click at [767, 250] on input "75" at bounding box center [879, 248] width 296 height 31
click at [1013, 350] on button "Save" at bounding box center [1004, 341] width 48 height 31
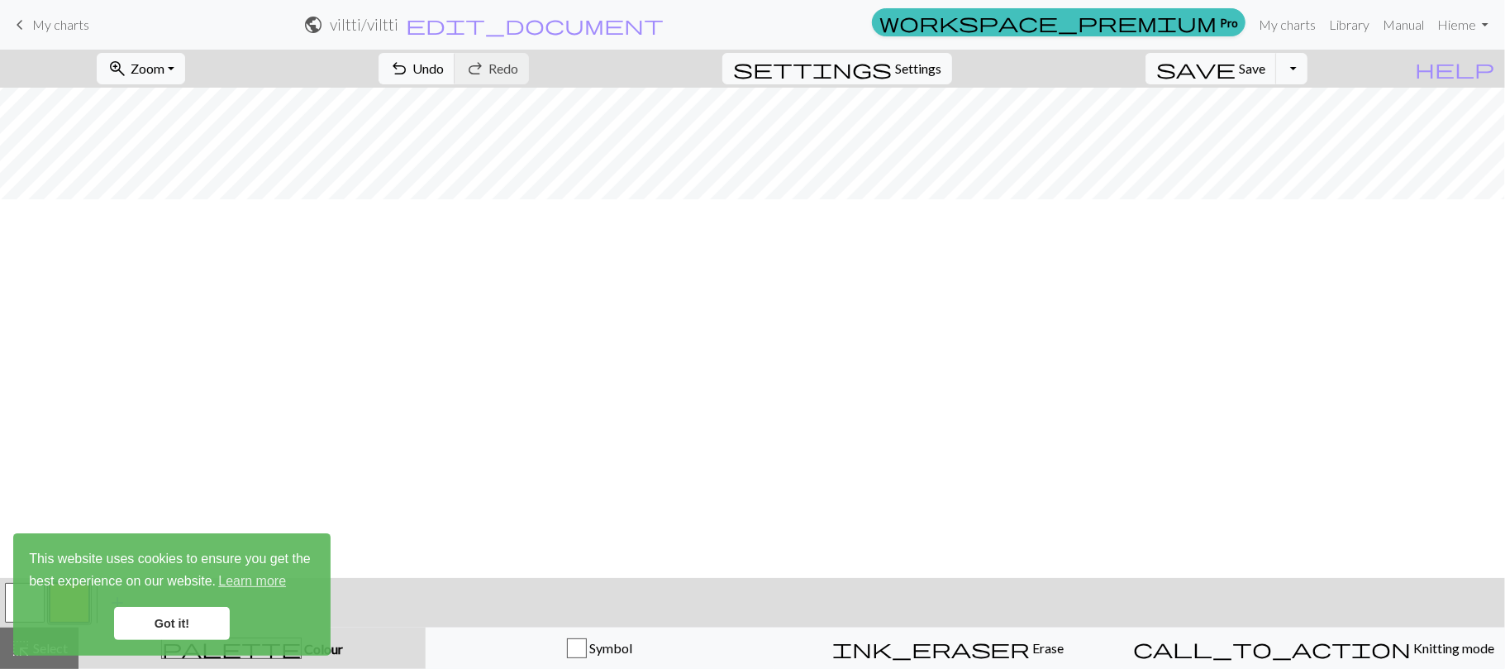
scroll to position [0, 0]
click at [936, 63] on span "Settings" at bounding box center [918, 69] width 46 height 20
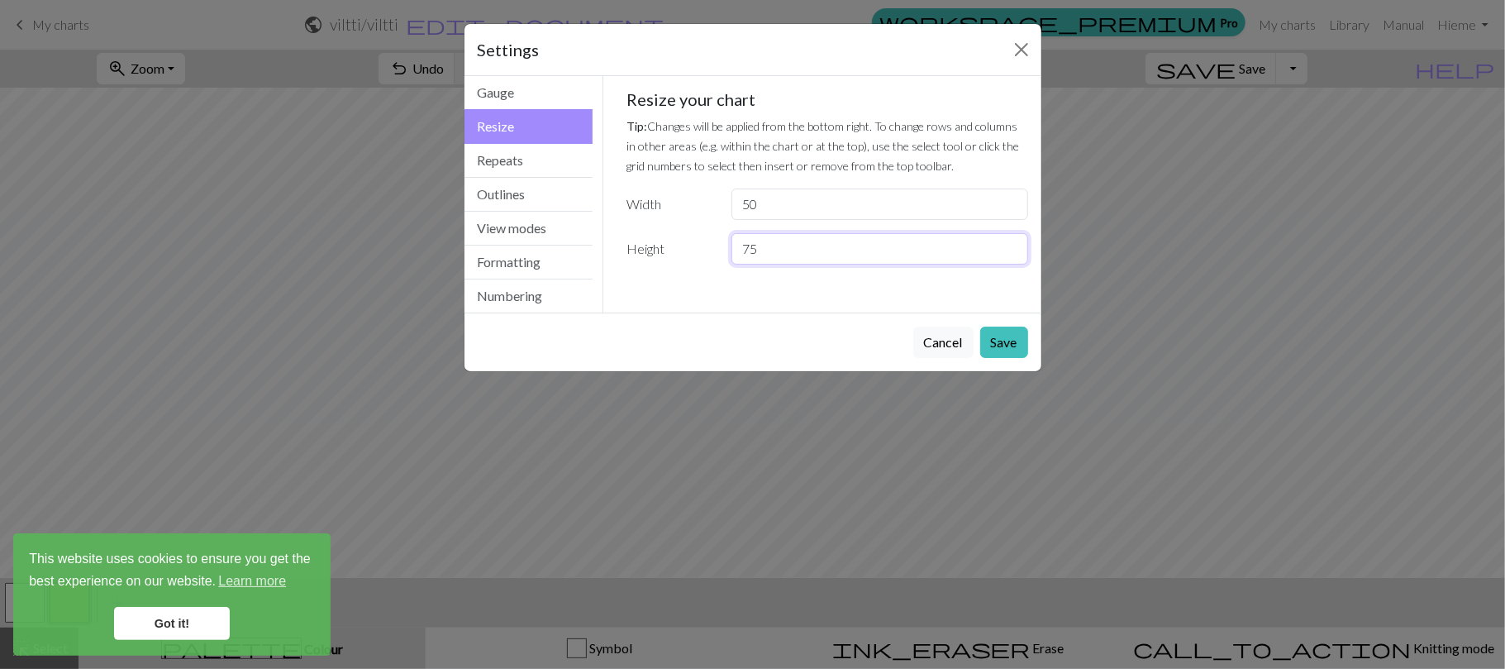
click at [778, 252] on input "75" at bounding box center [879, 248] width 296 height 31
type input "7"
type input "70"
click at [1015, 345] on button "Save" at bounding box center [1004, 341] width 48 height 31
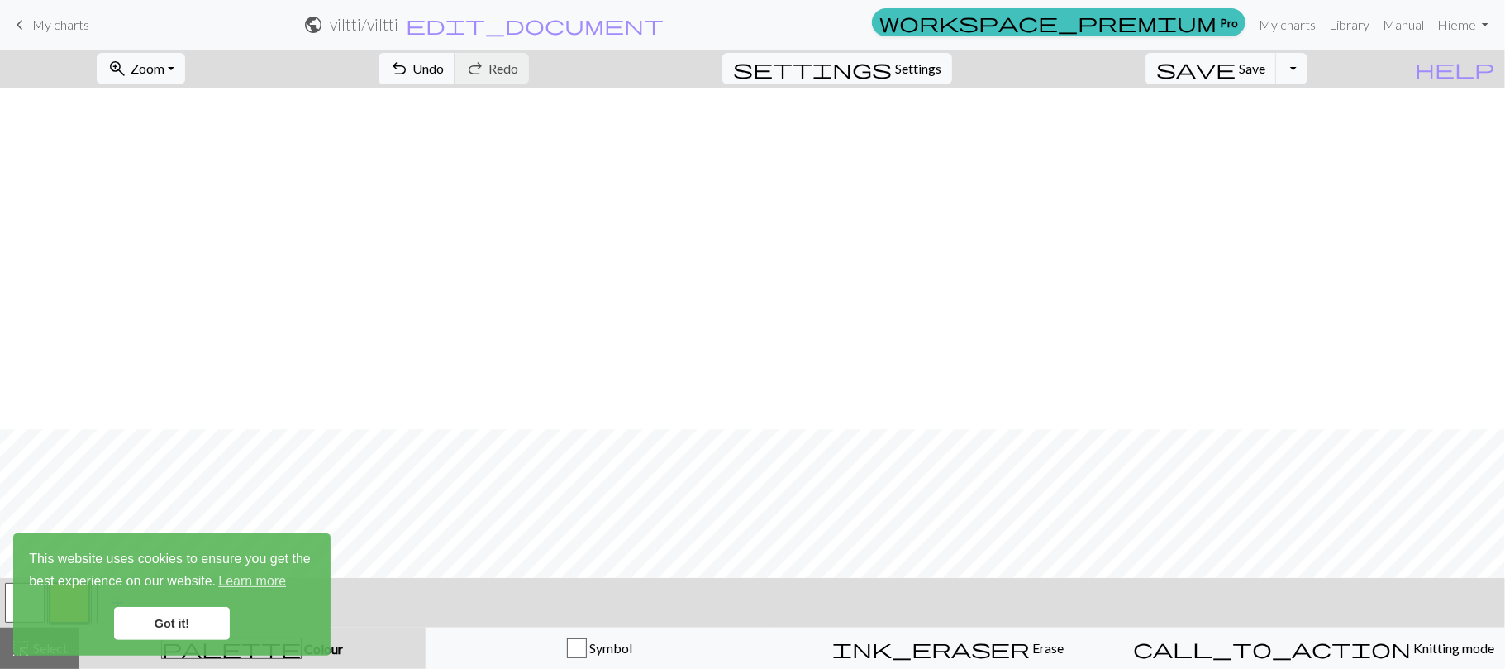
scroll to position [341, 0]
click at [169, 615] on link "Got it!" at bounding box center [172, 623] width 116 height 33
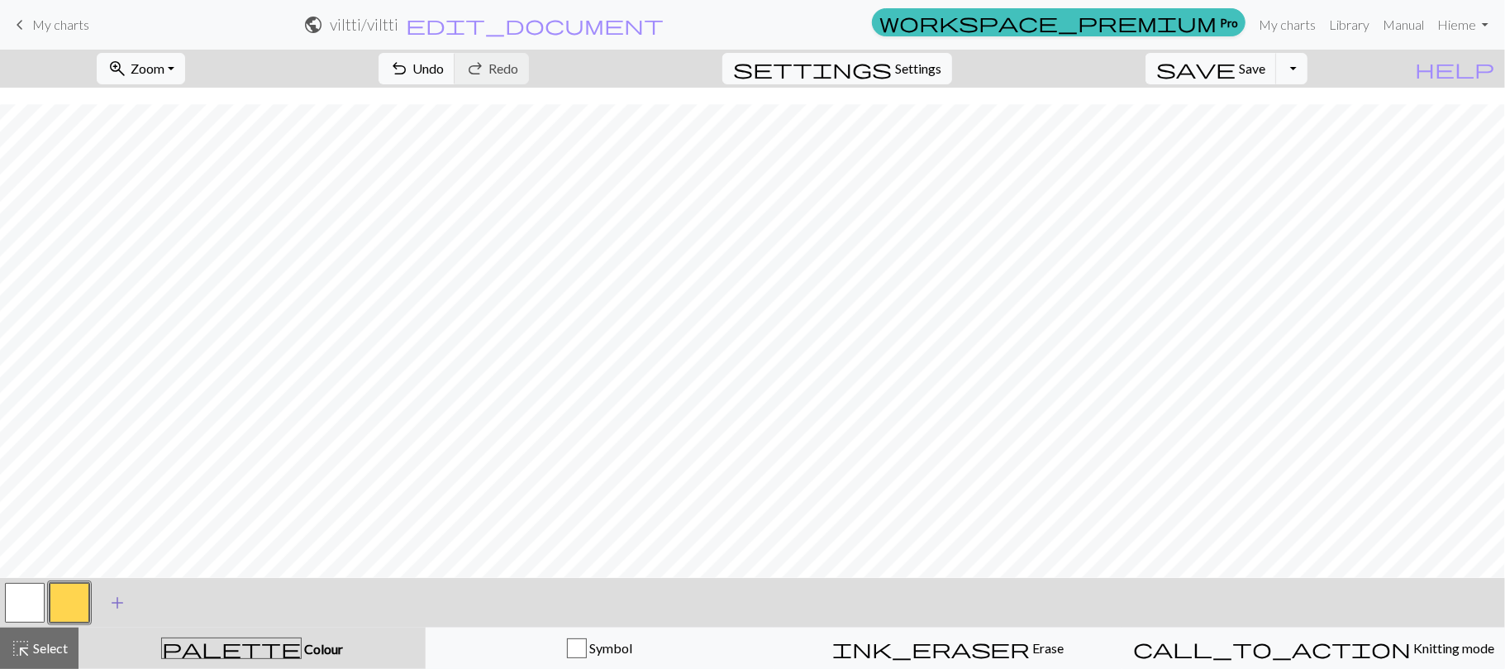
click at [114, 610] on span "add" at bounding box center [117, 602] width 20 height 23
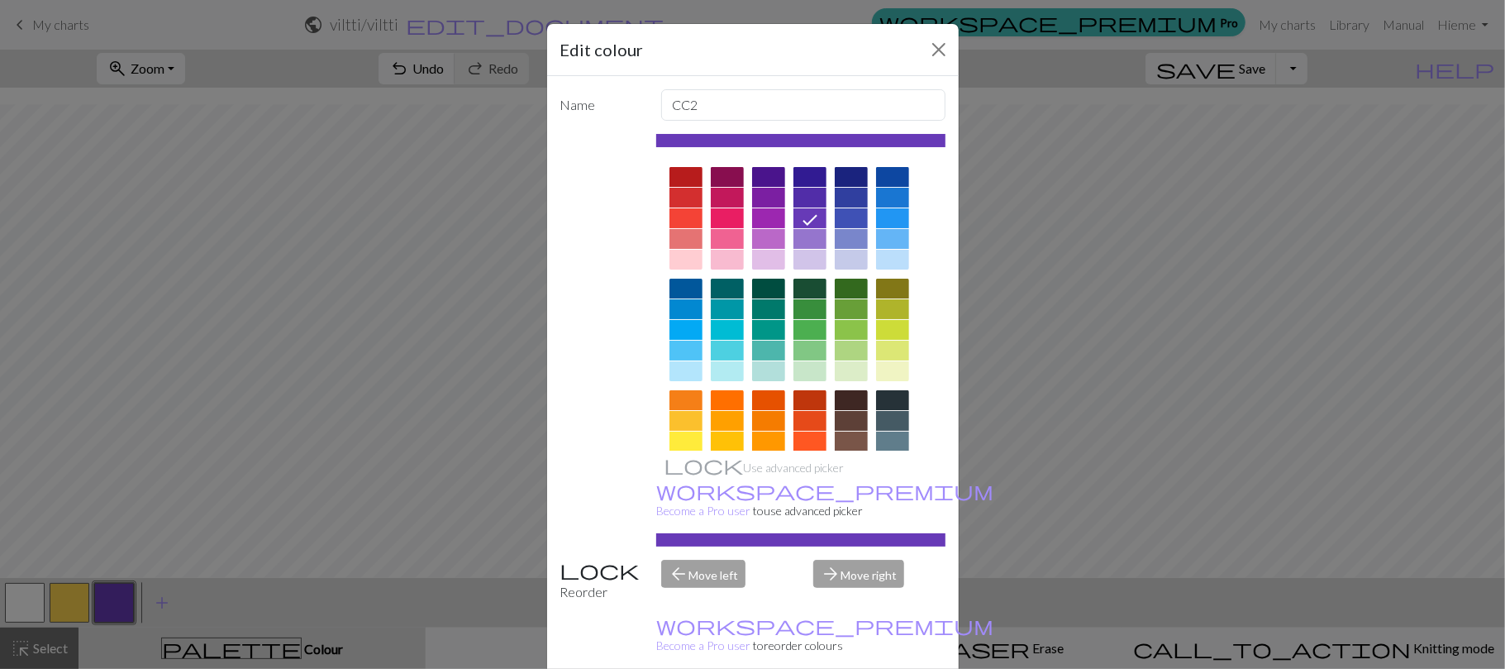
click at [847, 195] on div at bounding box center [851, 198] width 33 height 20
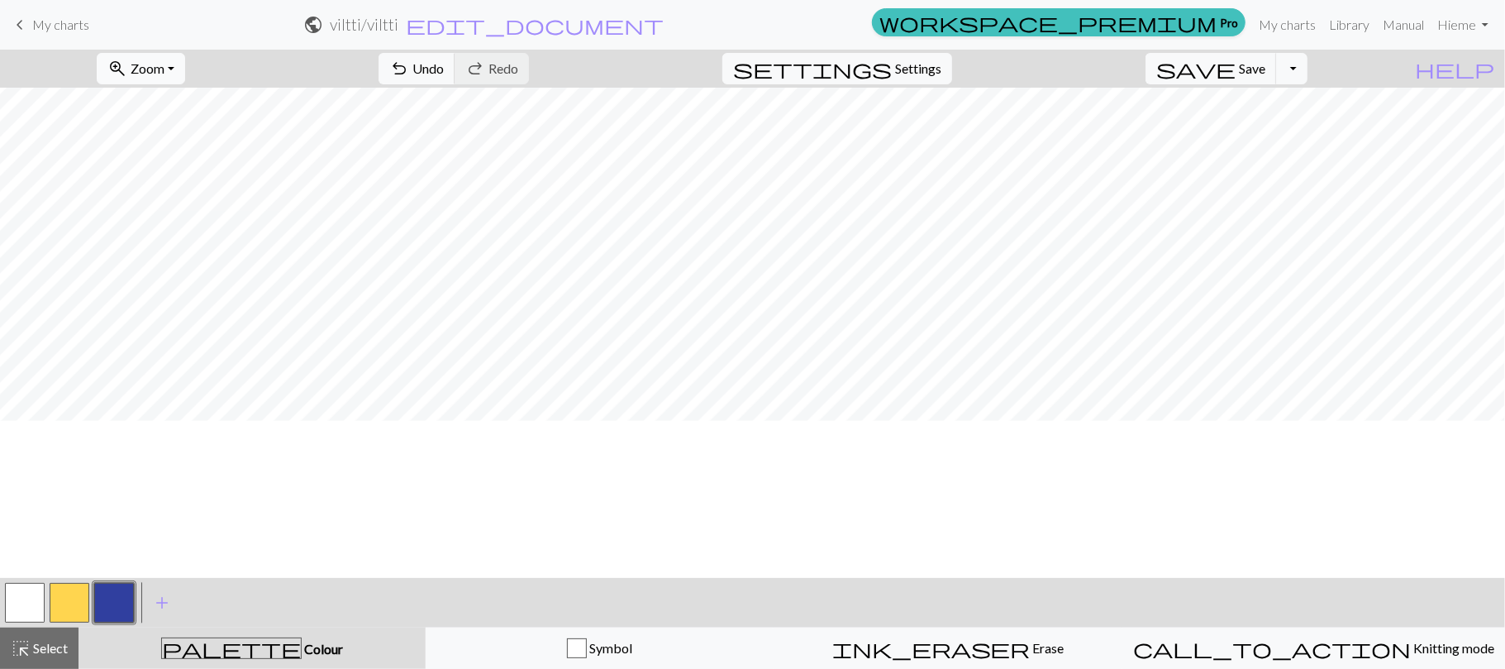
click at [185, 66] on button "zoom_in Zoom Zoom" at bounding box center [141, 68] width 88 height 31
click at [198, 109] on button "Fit all" at bounding box center [163, 106] width 131 height 26
click at [164, 63] on span "Zoom" at bounding box center [148, 68] width 34 height 16
click at [208, 106] on button "Fit all" at bounding box center [163, 106] width 131 height 26
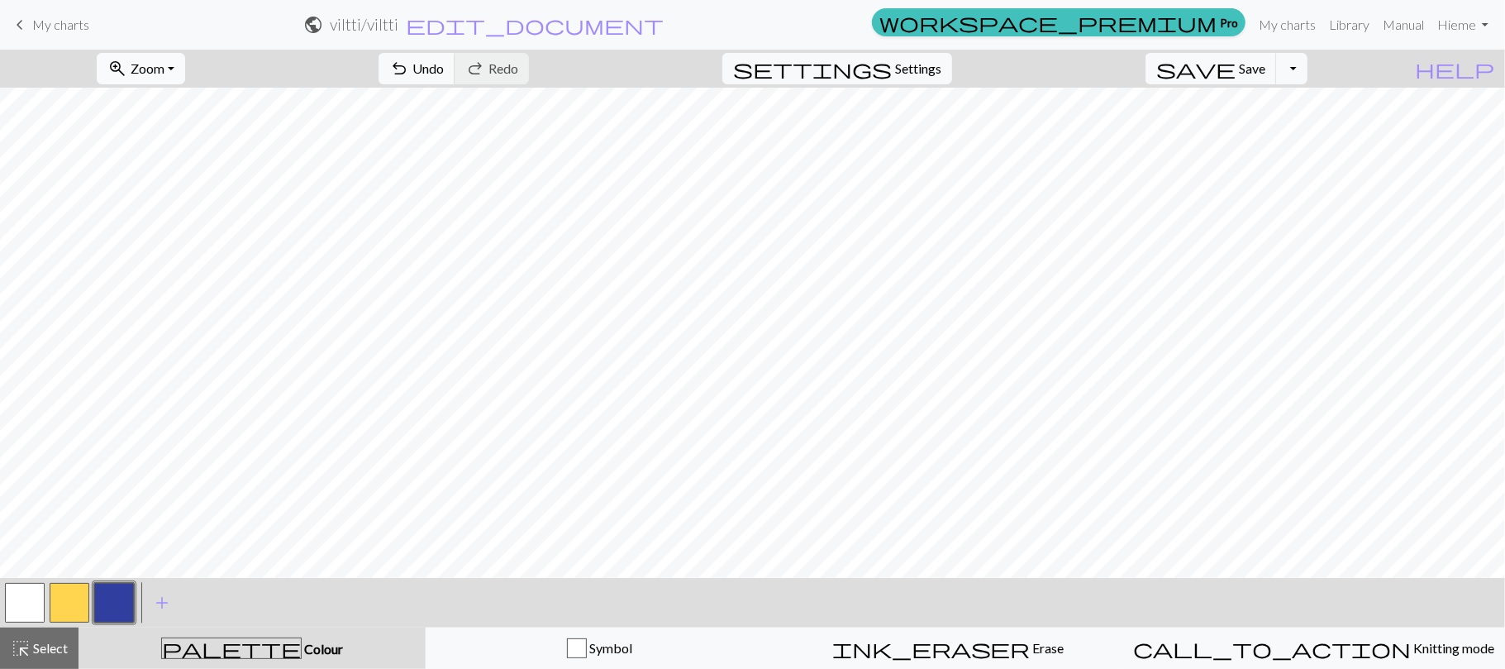
click at [164, 60] on span "Zoom" at bounding box center [148, 68] width 34 height 16
click at [195, 162] on button "Fit height" at bounding box center [163, 158] width 131 height 26
click at [127, 71] on span "zoom_in" at bounding box center [117, 68] width 20 height 23
click at [183, 206] on button "50%" at bounding box center [163, 199] width 131 height 26
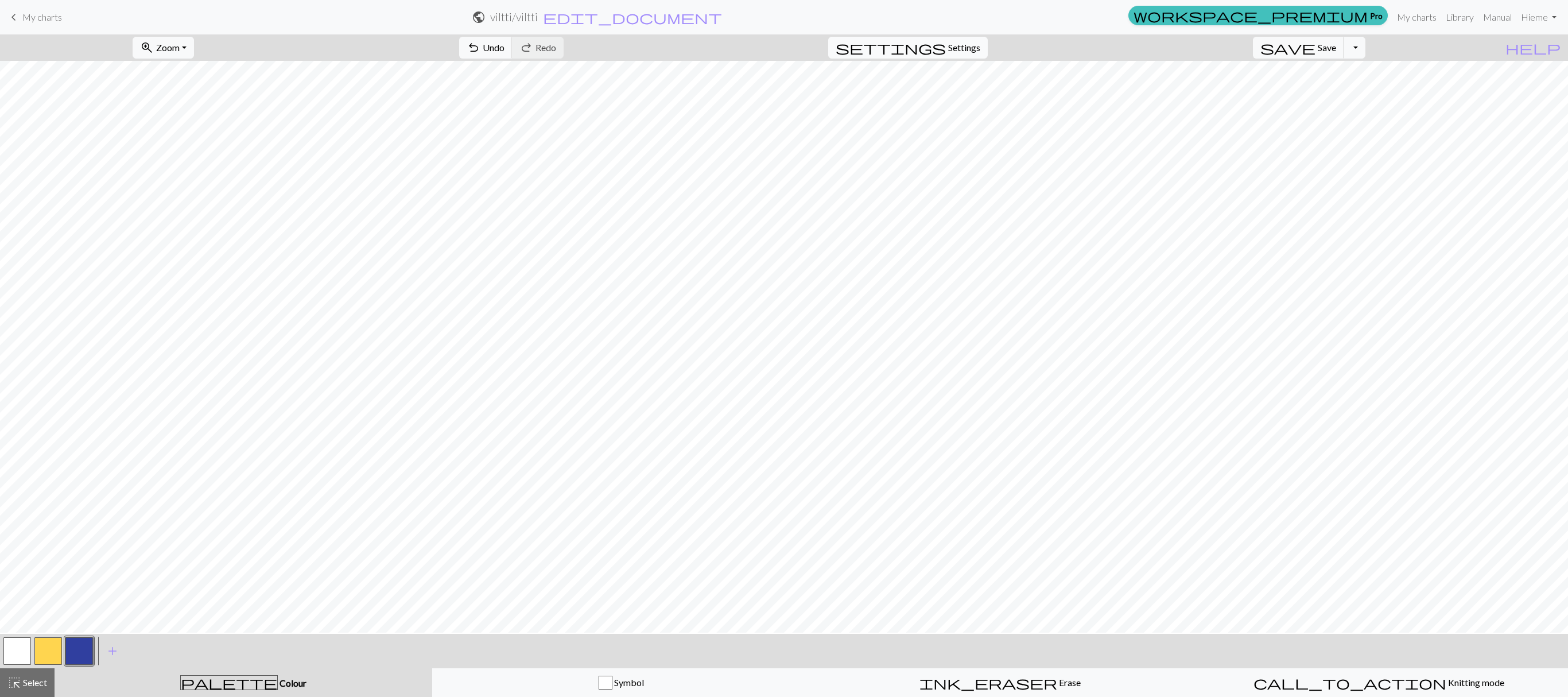
click at [946, 47] on span "settings" at bounding box center [890, 47] width 110 height 16
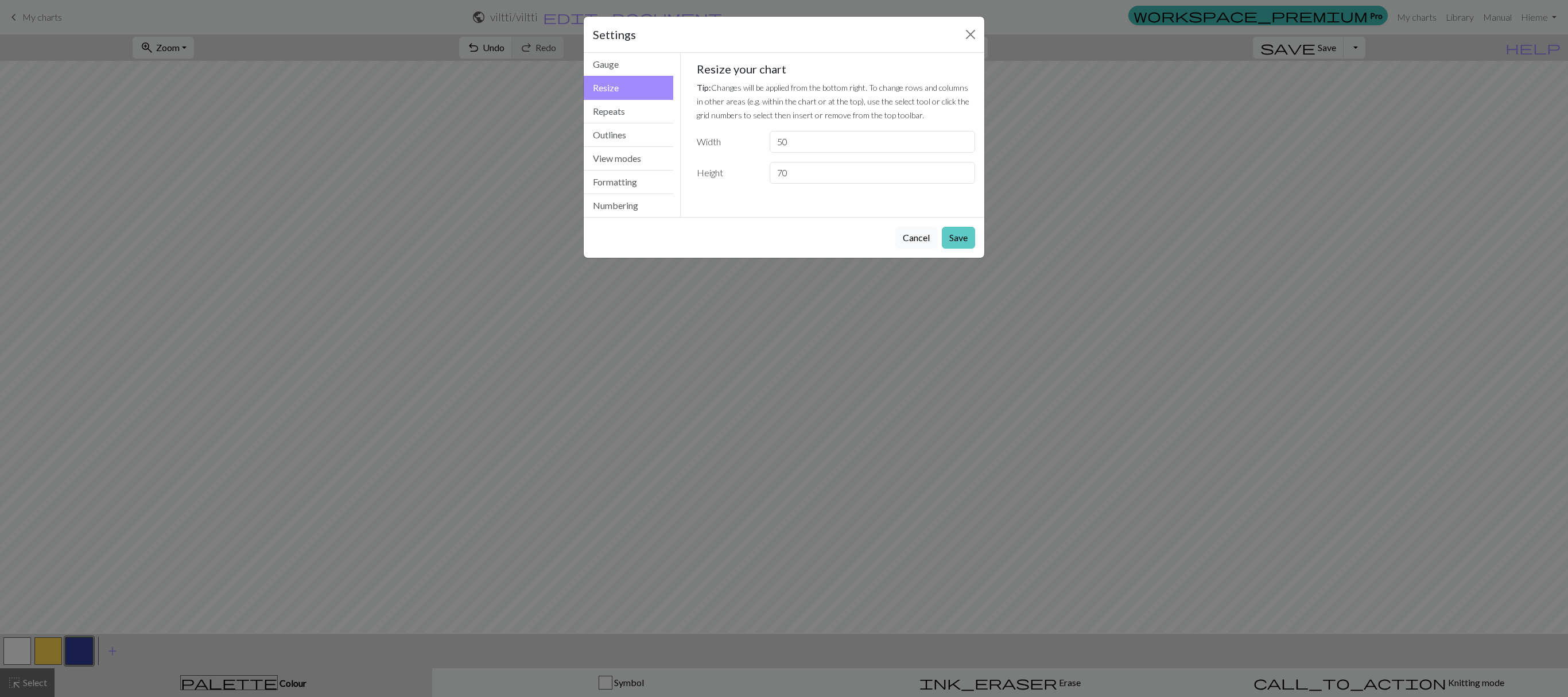
click at [956, 245] on button "Save" at bounding box center [958, 237] width 33 height 22
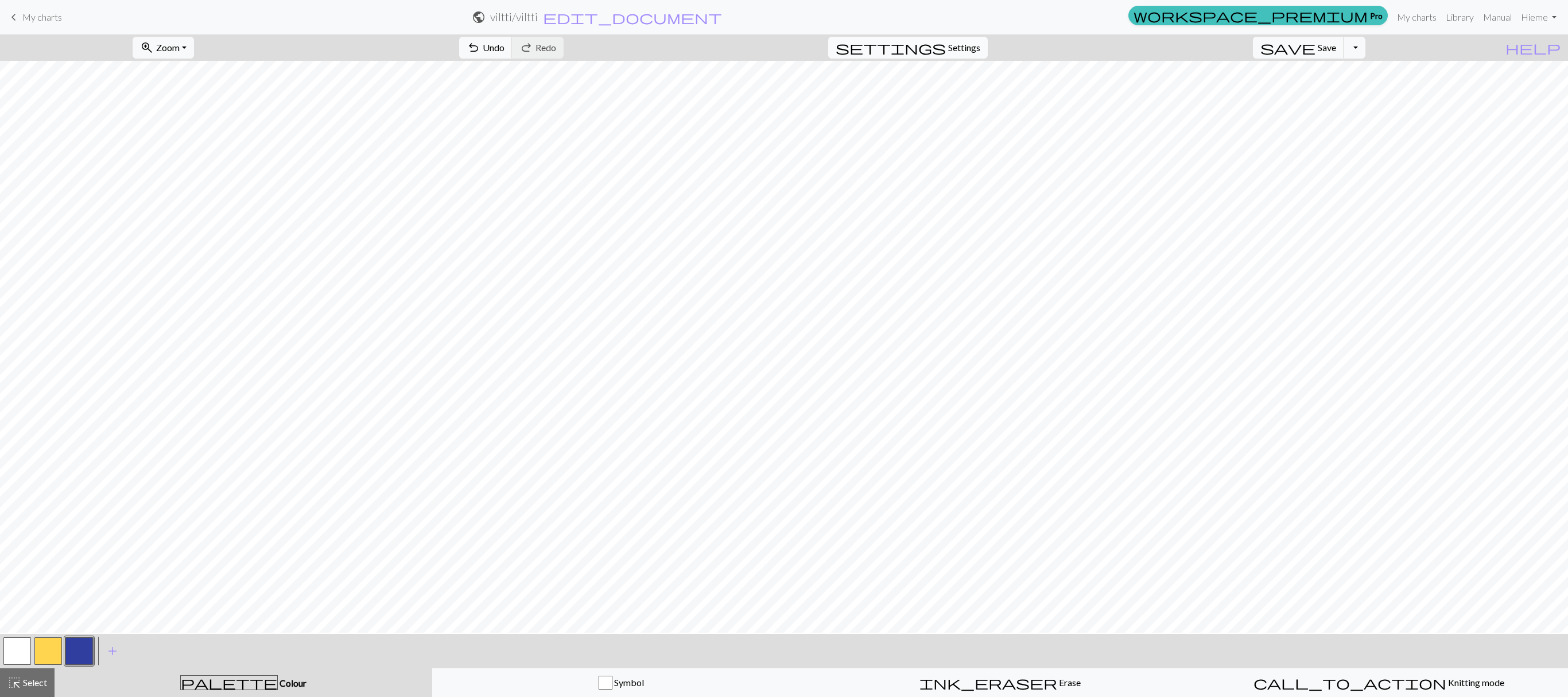
click at [981, 46] on span "Settings" at bounding box center [964, 48] width 32 height 14
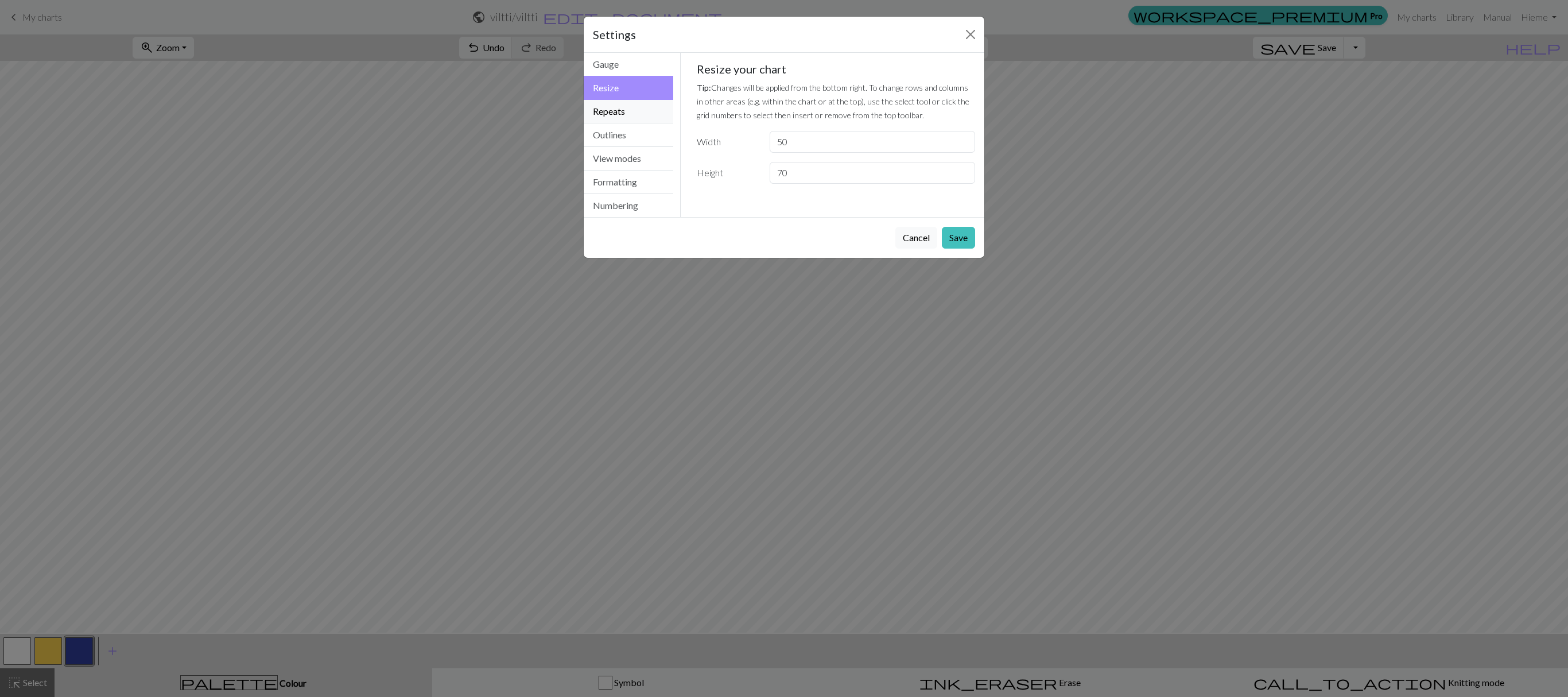
click at [617, 118] on button "Repeats" at bounding box center [628, 112] width 90 height 24
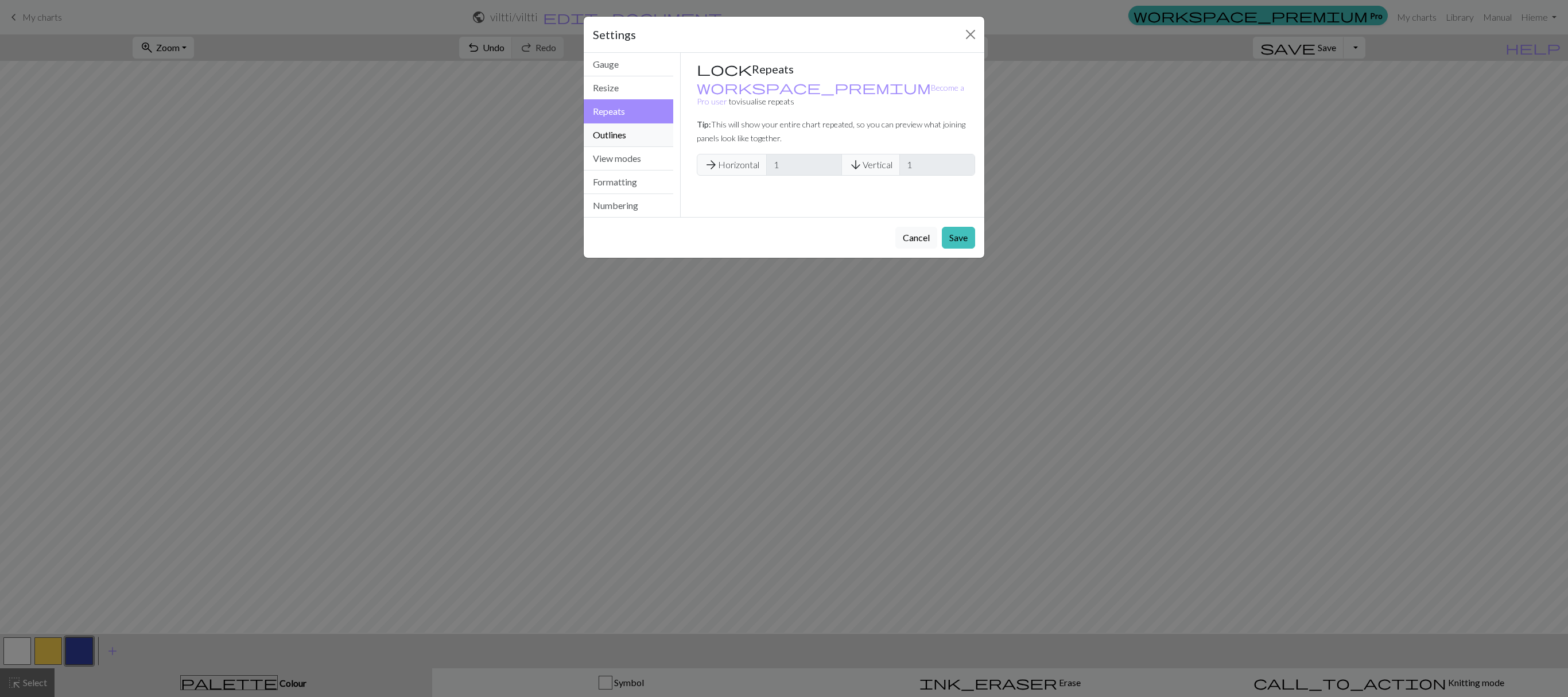
click at [617, 138] on button "Outlines" at bounding box center [628, 136] width 90 height 24
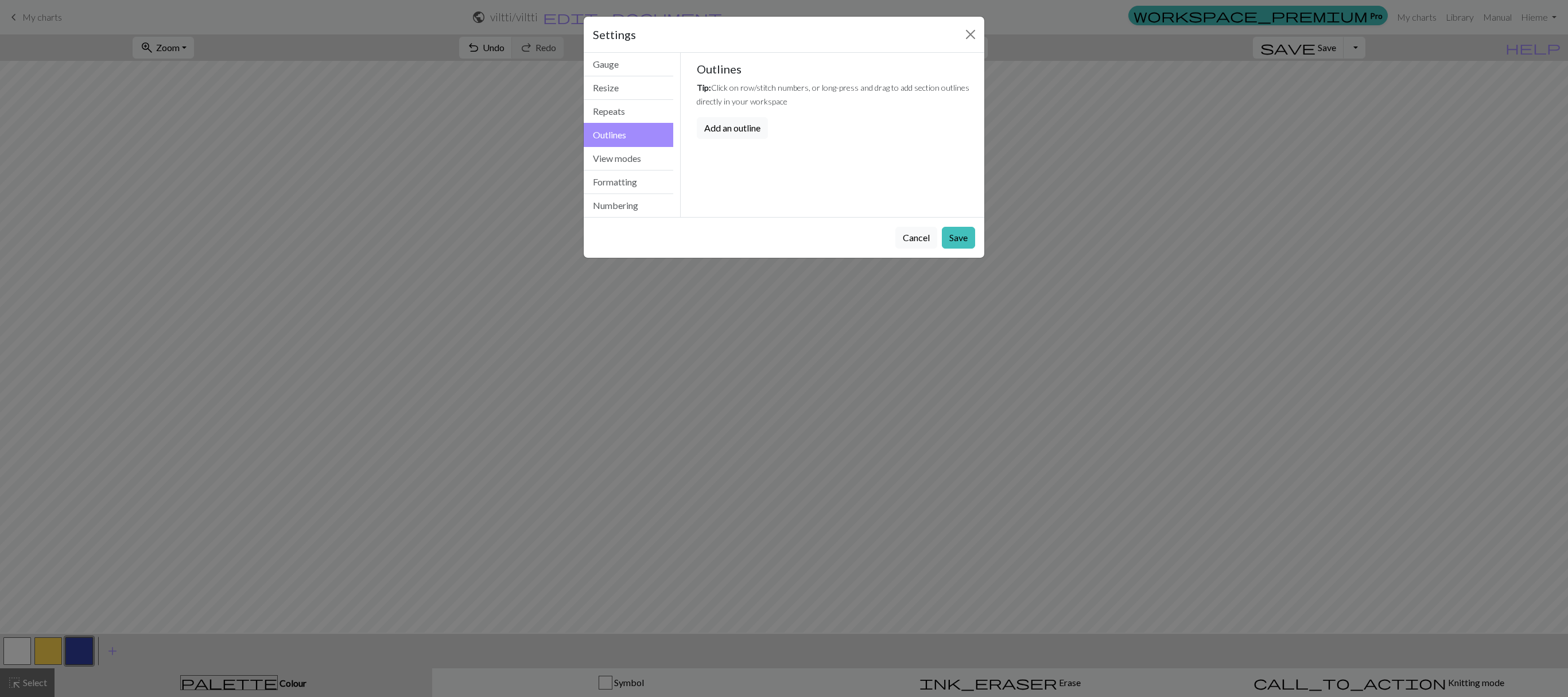
click at [390, 272] on div "Settings Outlines Gauge Resize Repeats Outlines View modes Formatting Numbering…" at bounding box center [784, 348] width 1568 height 697
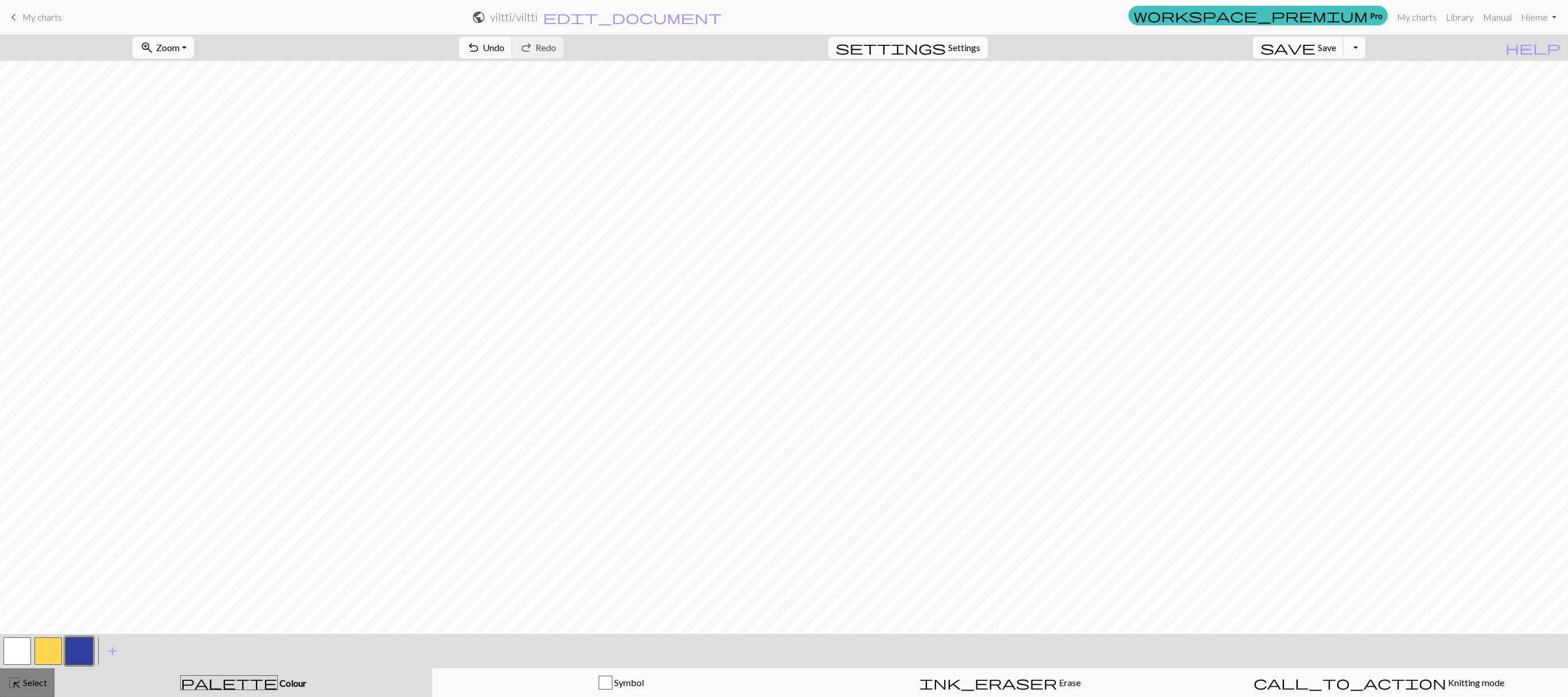
click at [25, 464] on div "highlight_alt Select Select" at bounding box center [27, 683] width 40 height 14
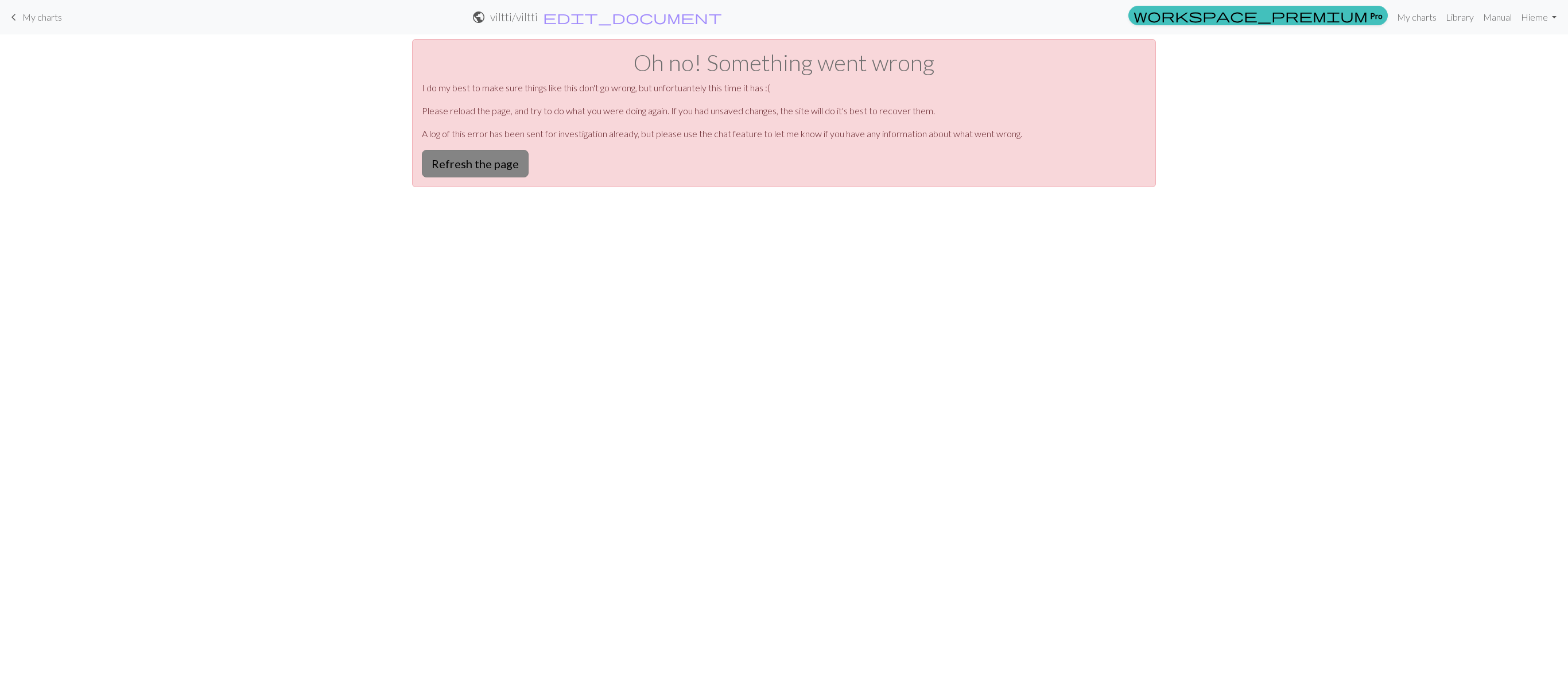
click at [487, 167] on button "Refresh the page" at bounding box center [475, 164] width 107 height 28
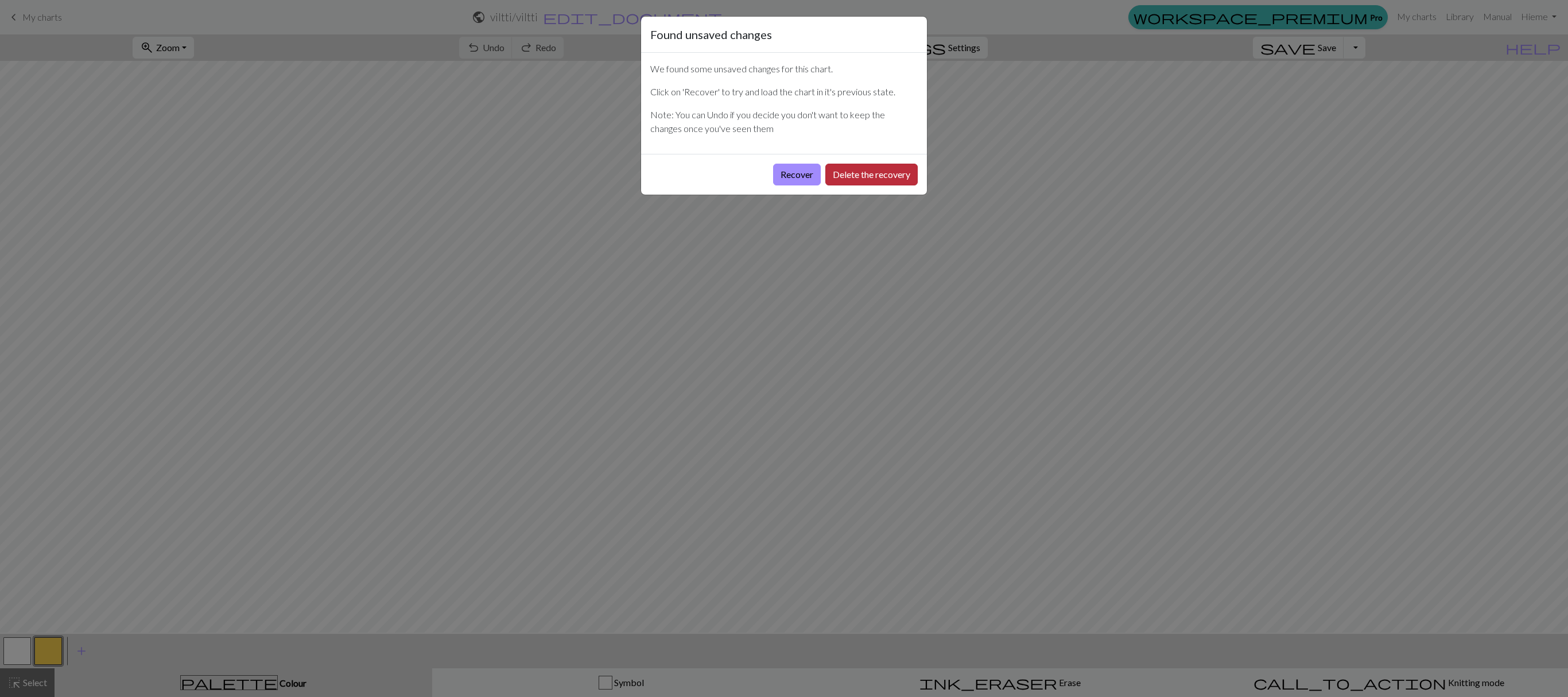
click at [853, 183] on button "Delete the recovery" at bounding box center [871, 174] width 92 height 22
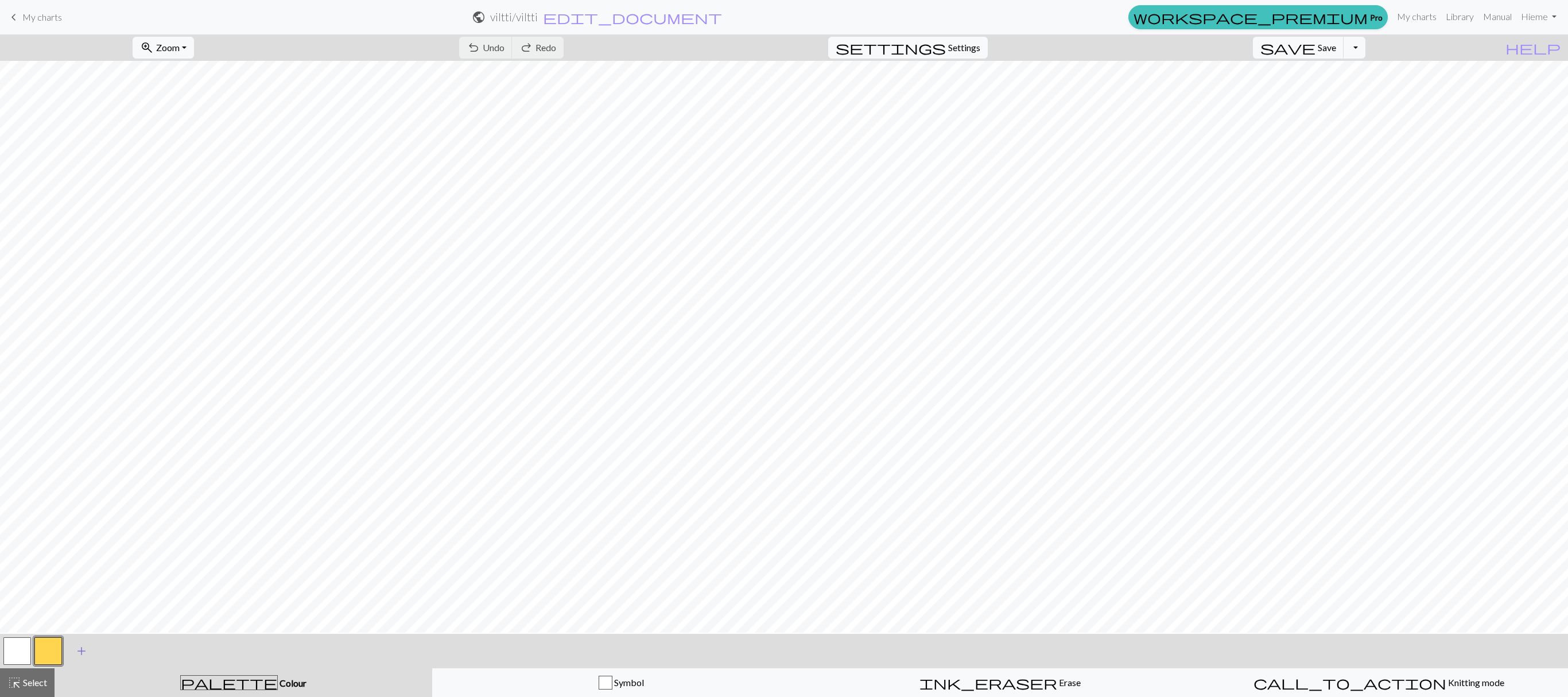
click at [78, 656] on span "add" at bounding box center [81, 651] width 14 height 16
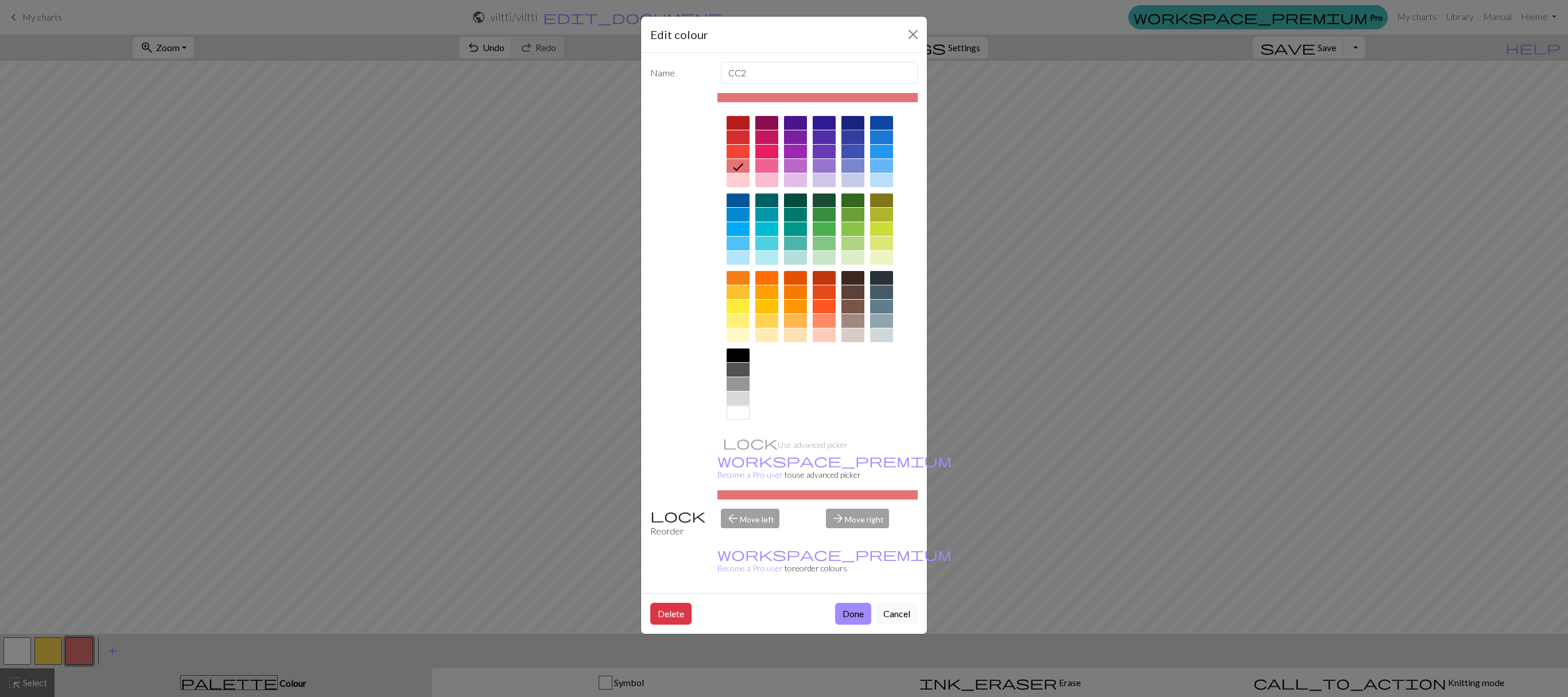
click at [851, 141] on div at bounding box center [853, 138] width 23 height 14
click at [842, 603] on button "Done" at bounding box center [853, 614] width 36 height 22
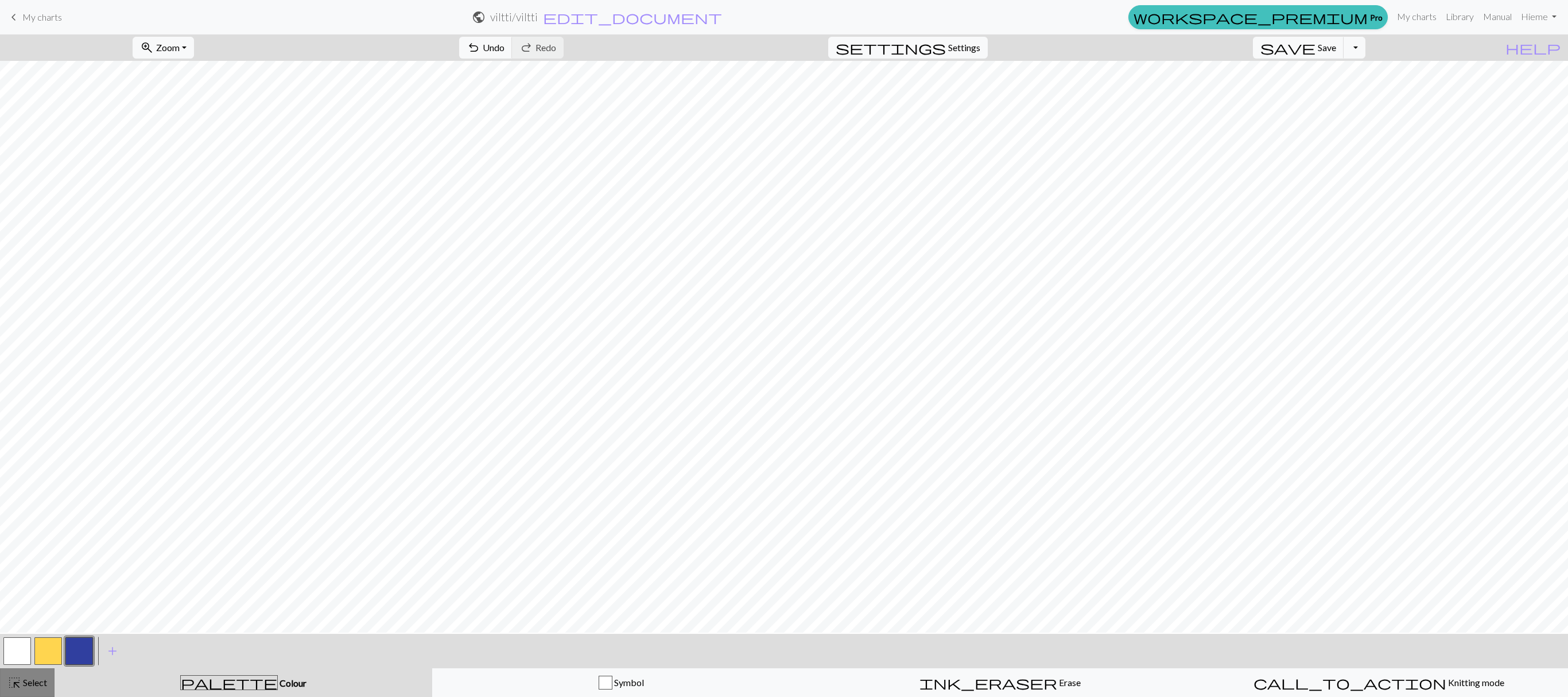
click at [31, 681] on span "Select" at bounding box center [34, 682] width 26 height 11
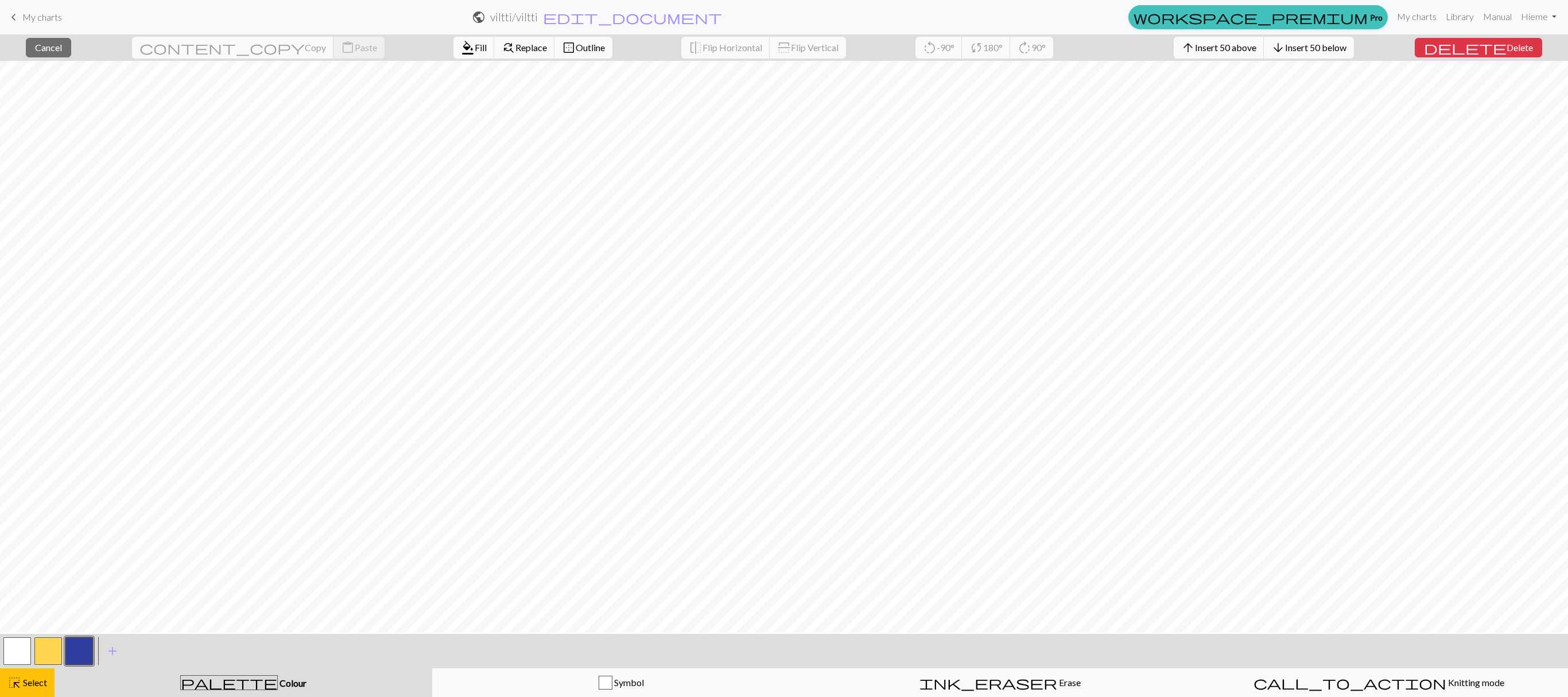
click at [91, 659] on button "button" at bounding box center [79, 651] width 28 height 28
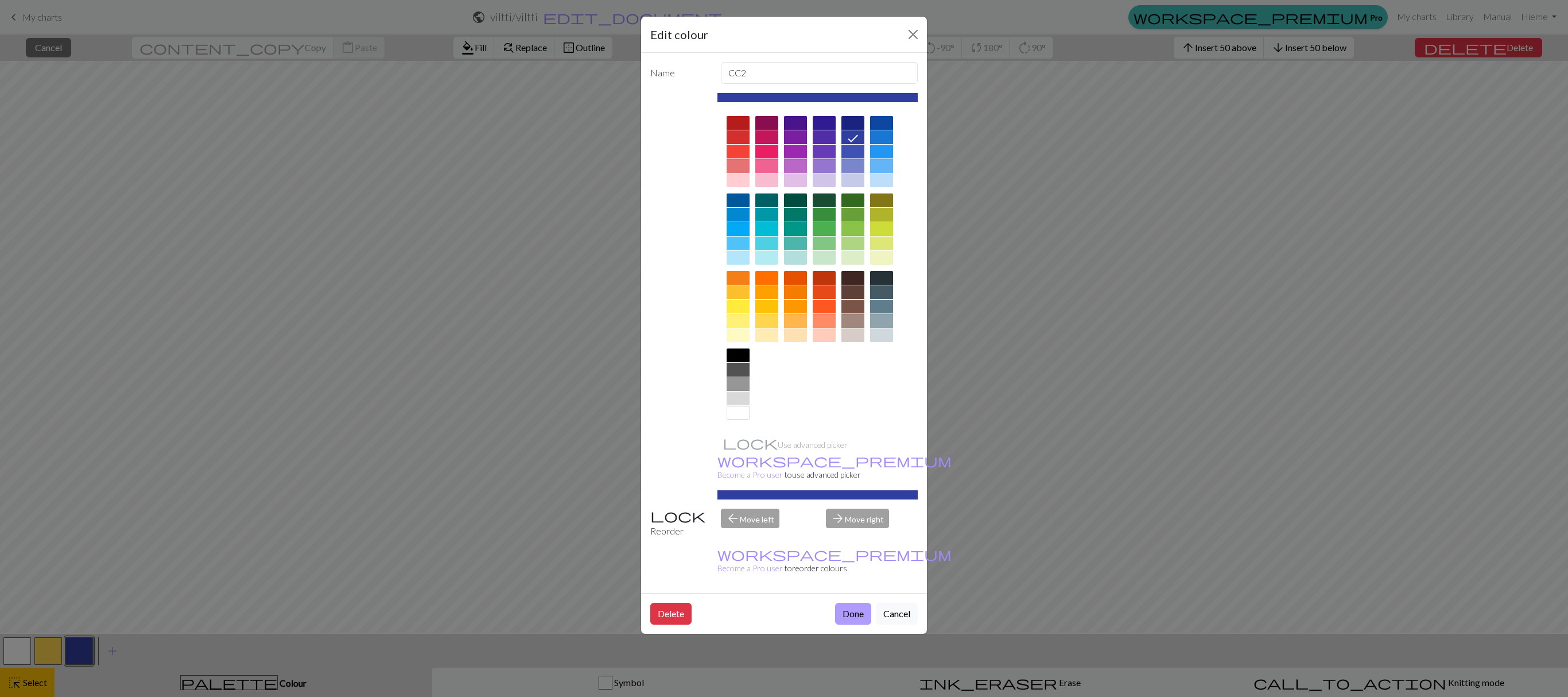
click at [848, 603] on button "Done" at bounding box center [853, 614] width 36 height 22
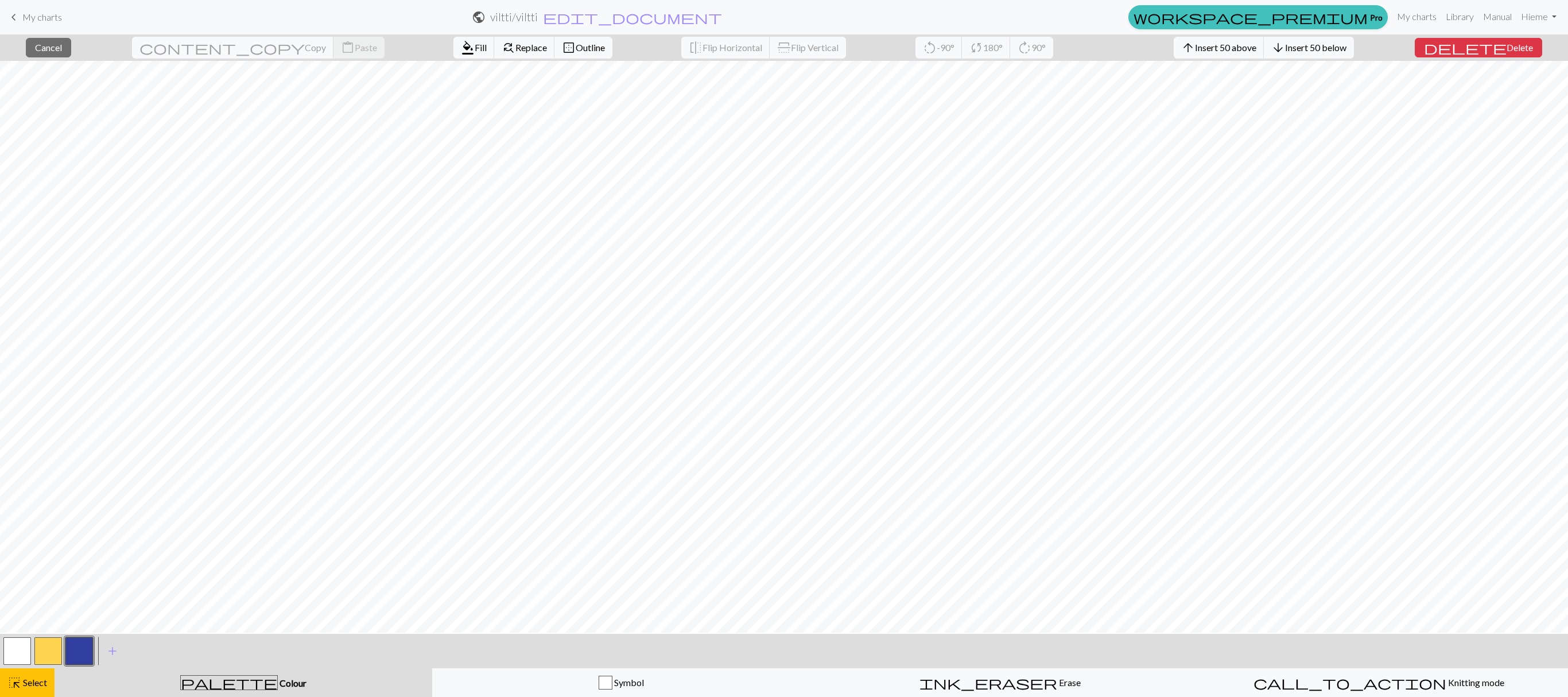
click at [78, 651] on button "button" at bounding box center [79, 651] width 28 height 28
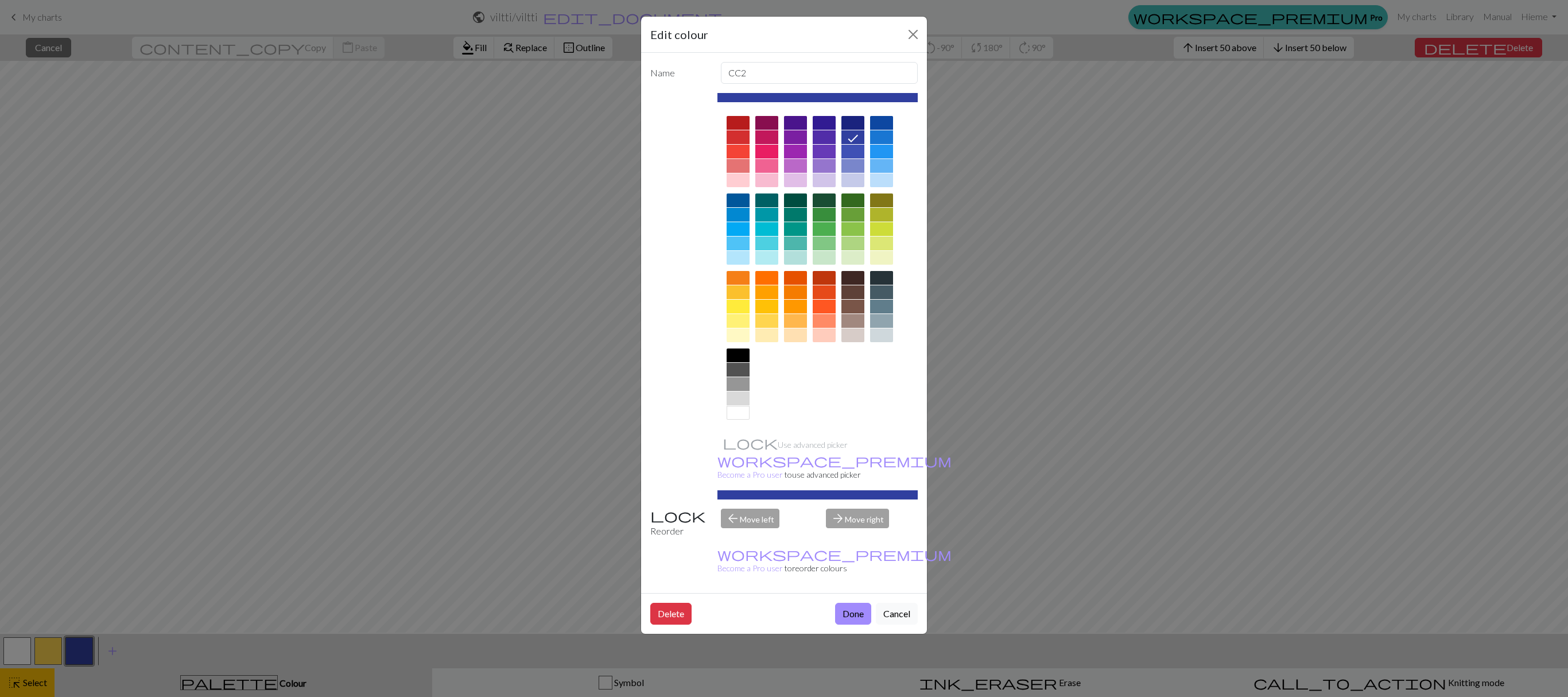
click at [78, 651] on div "Edit colour Name CC2 Use advanced picker workspace_premium Become a Pro user to…" at bounding box center [784, 348] width 1568 height 697
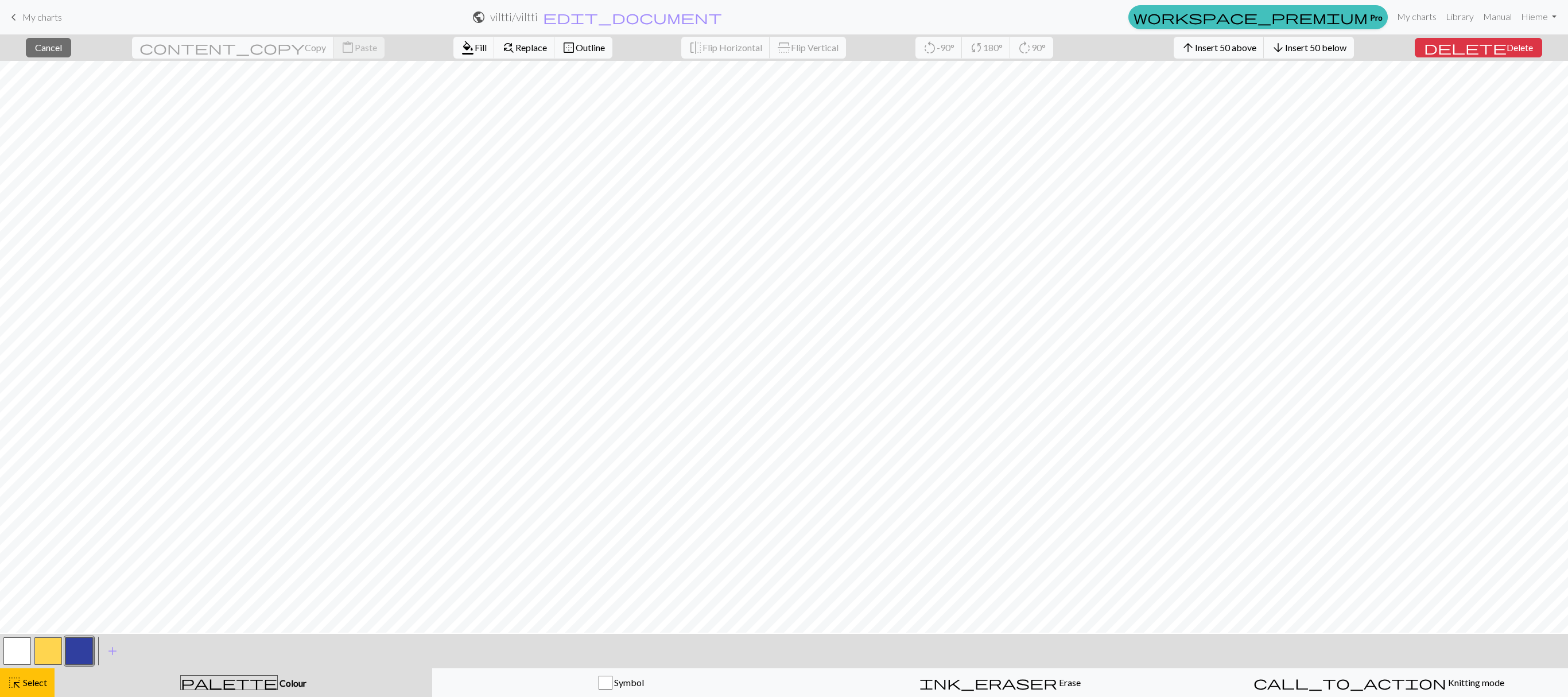
click at [278, 679] on span "Colour" at bounding box center [292, 683] width 28 height 11
click at [246, 690] on div "palette Colour Colour" at bounding box center [243, 682] width 364 height 15
click at [77, 654] on button "button" at bounding box center [79, 651] width 28 height 28
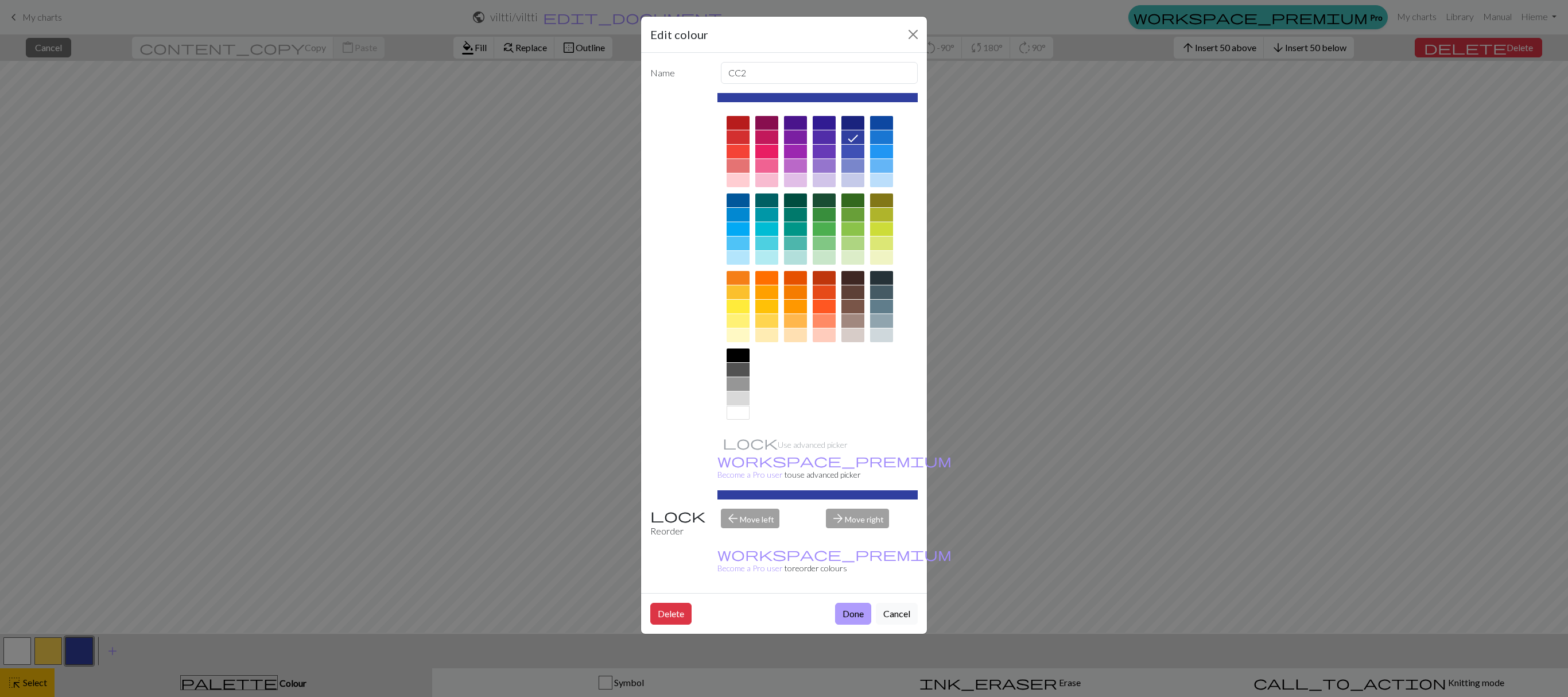
click at [840, 603] on button "Done" at bounding box center [853, 614] width 36 height 22
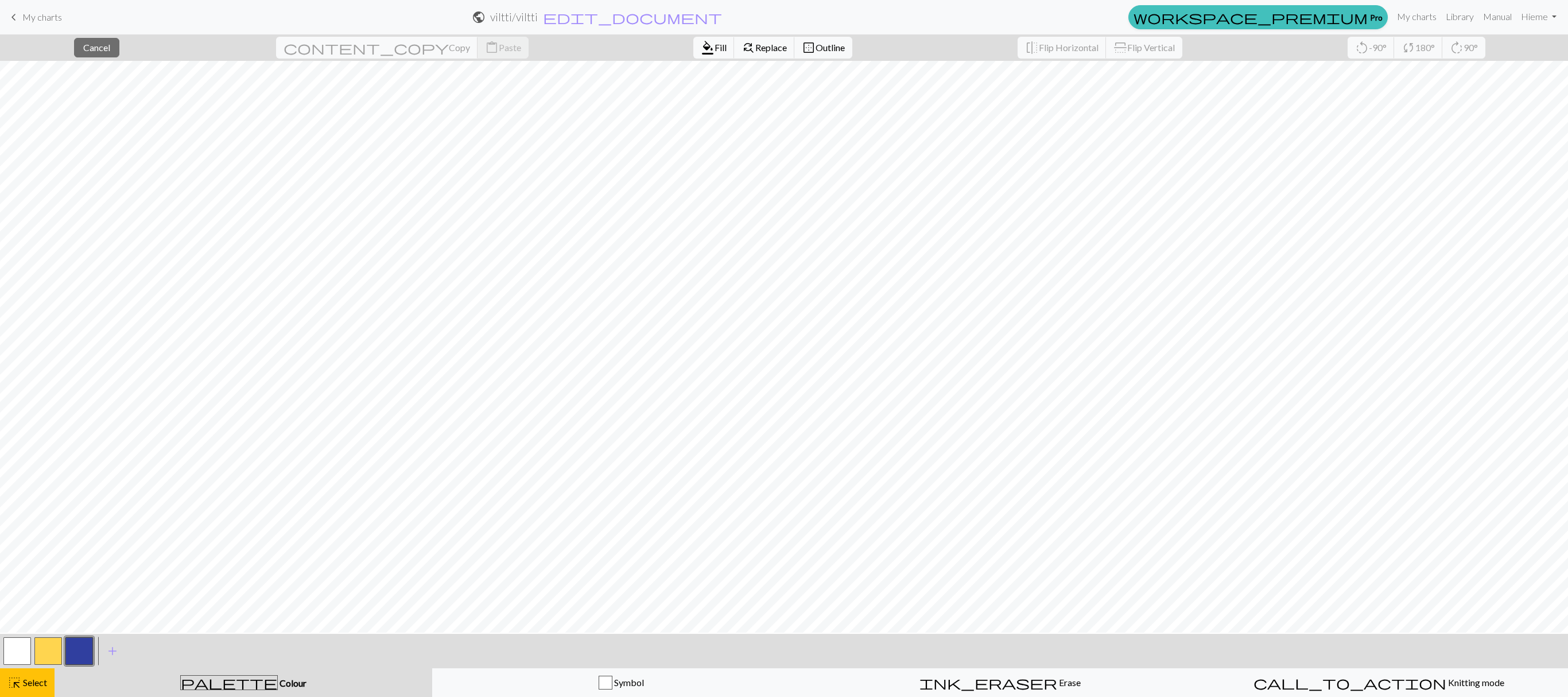
click at [74, 663] on button "button" at bounding box center [79, 651] width 28 height 28
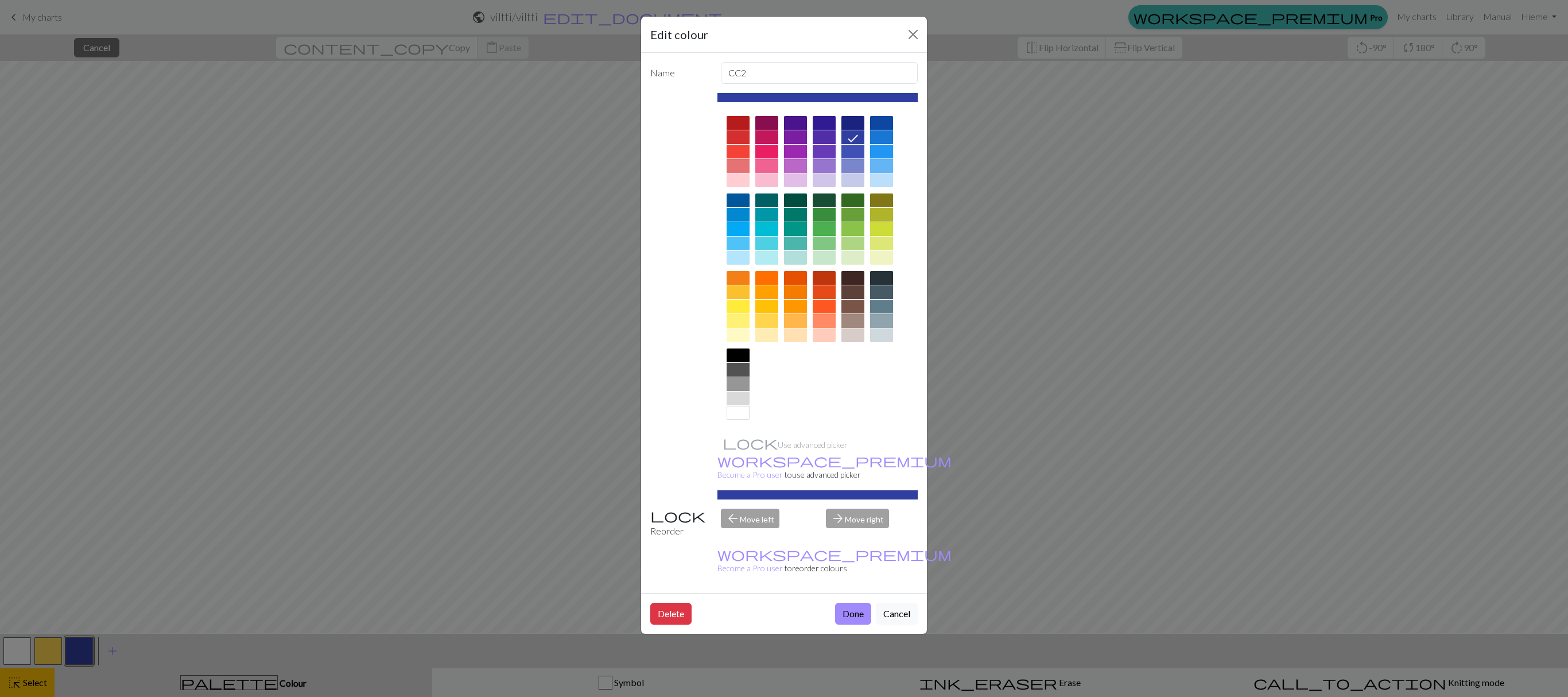
click at [356, 280] on div "Edit colour Name CC2 Use advanced picker workspace_premium Become a Pro user to…" at bounding box center [784, 348] width 1568 height 697
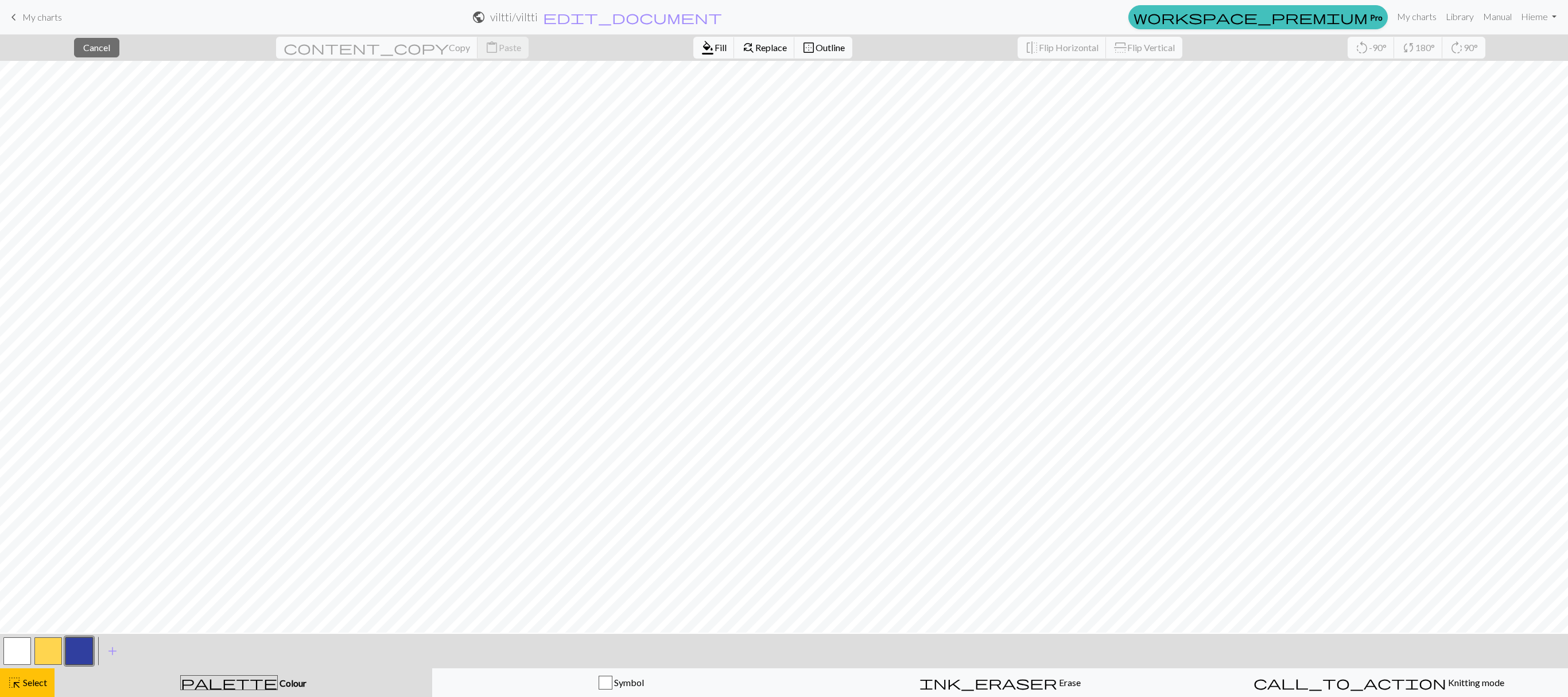
click at [39, 655] on button "button" at bounding box center [49, 651] width 28 height 28
click at [87, 649] on button "button" at bounding box center [79, 651] width 28 height 28
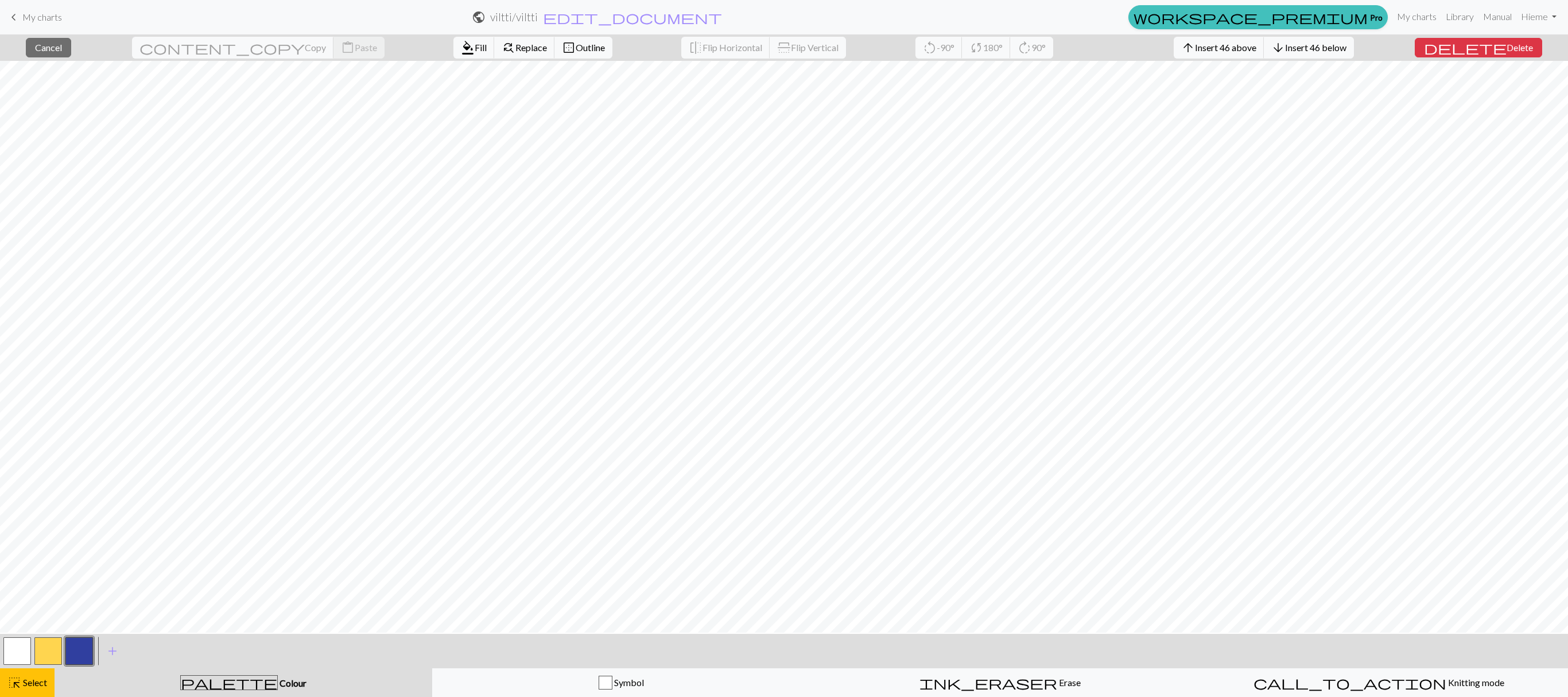
click at [278, 683] on span "Colour" at bounding box center [292, 683] width 28 height 11
click at [573, 681] on div "Symbol" at bounding box center [622, 683] width 364 height 14
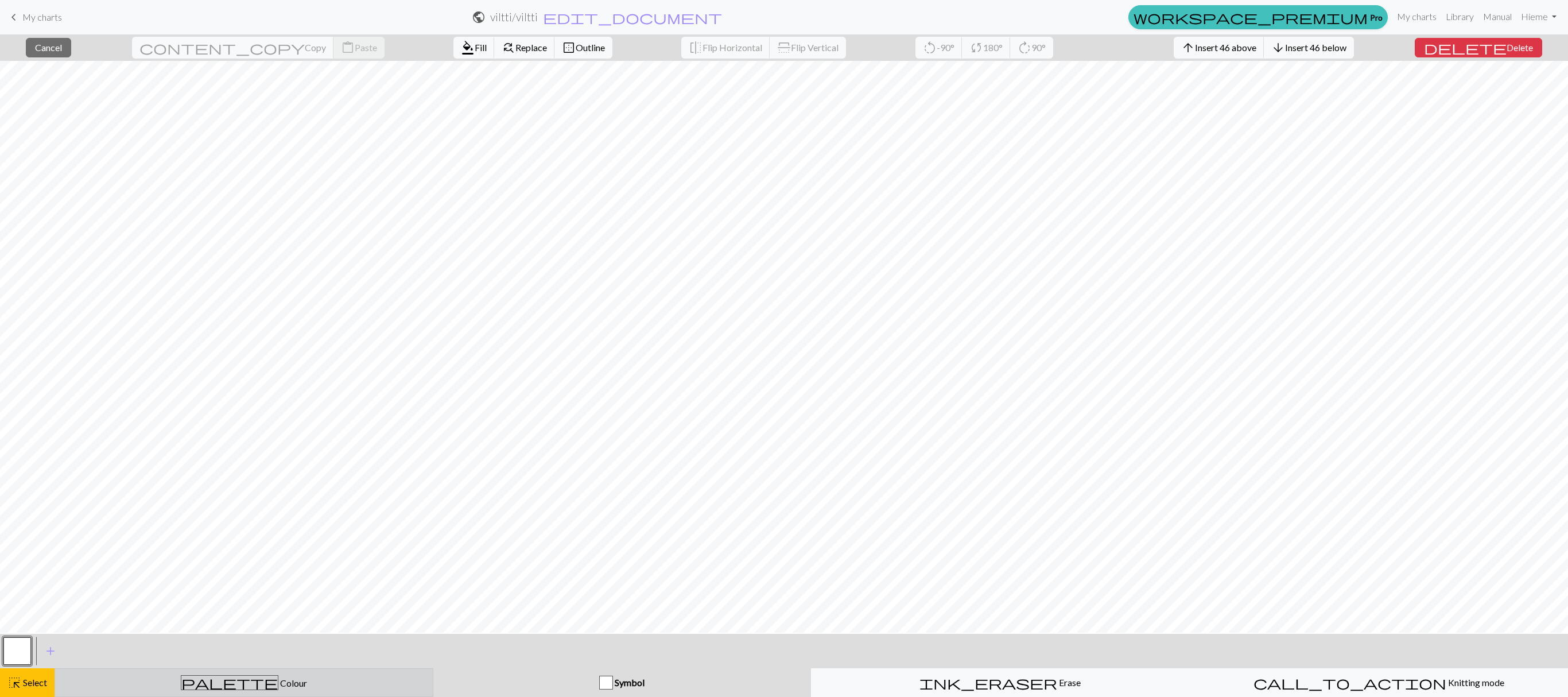
click at [296, 684] on div "palette Colour Colour" at bounding box center [244, 682] width 364 height 15
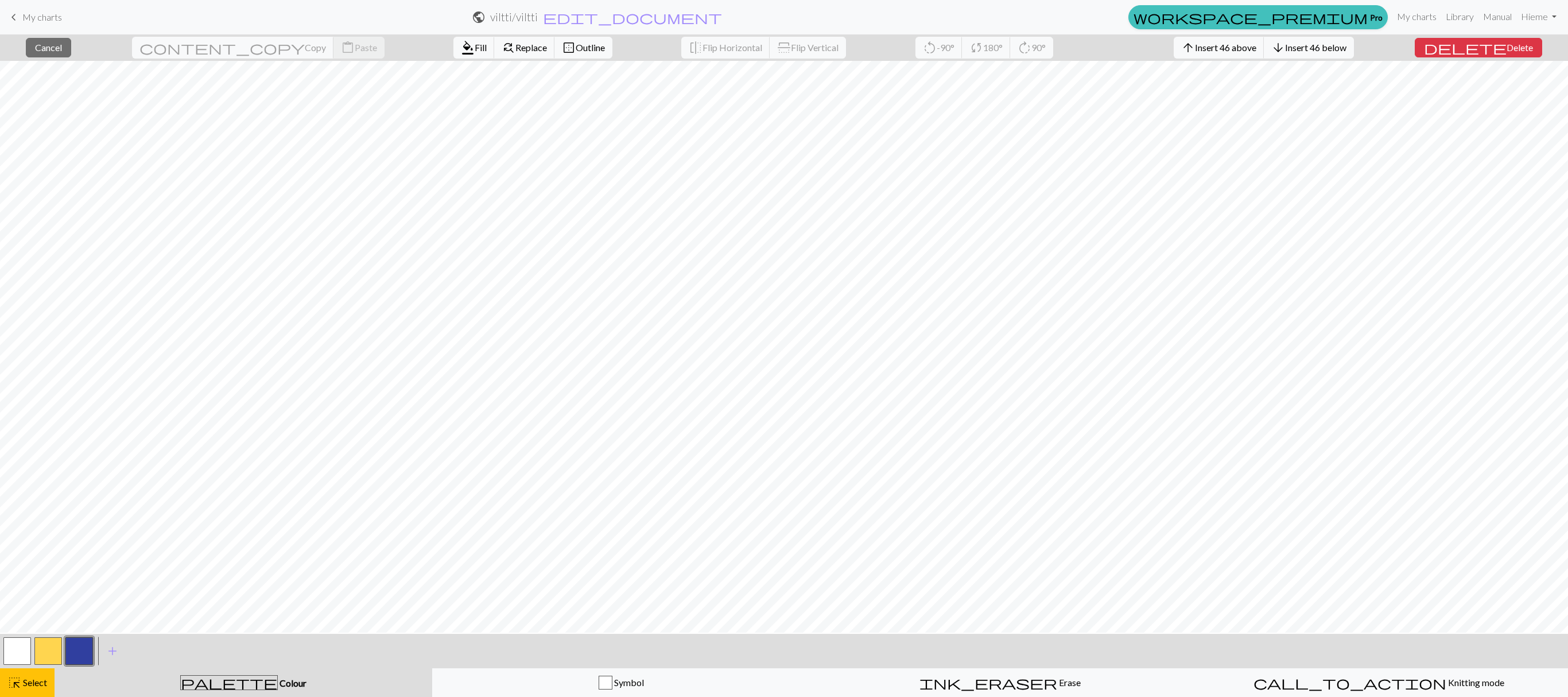
click at [74, 659] on button "button" at bounding box center [79, 651] width 28 height 28
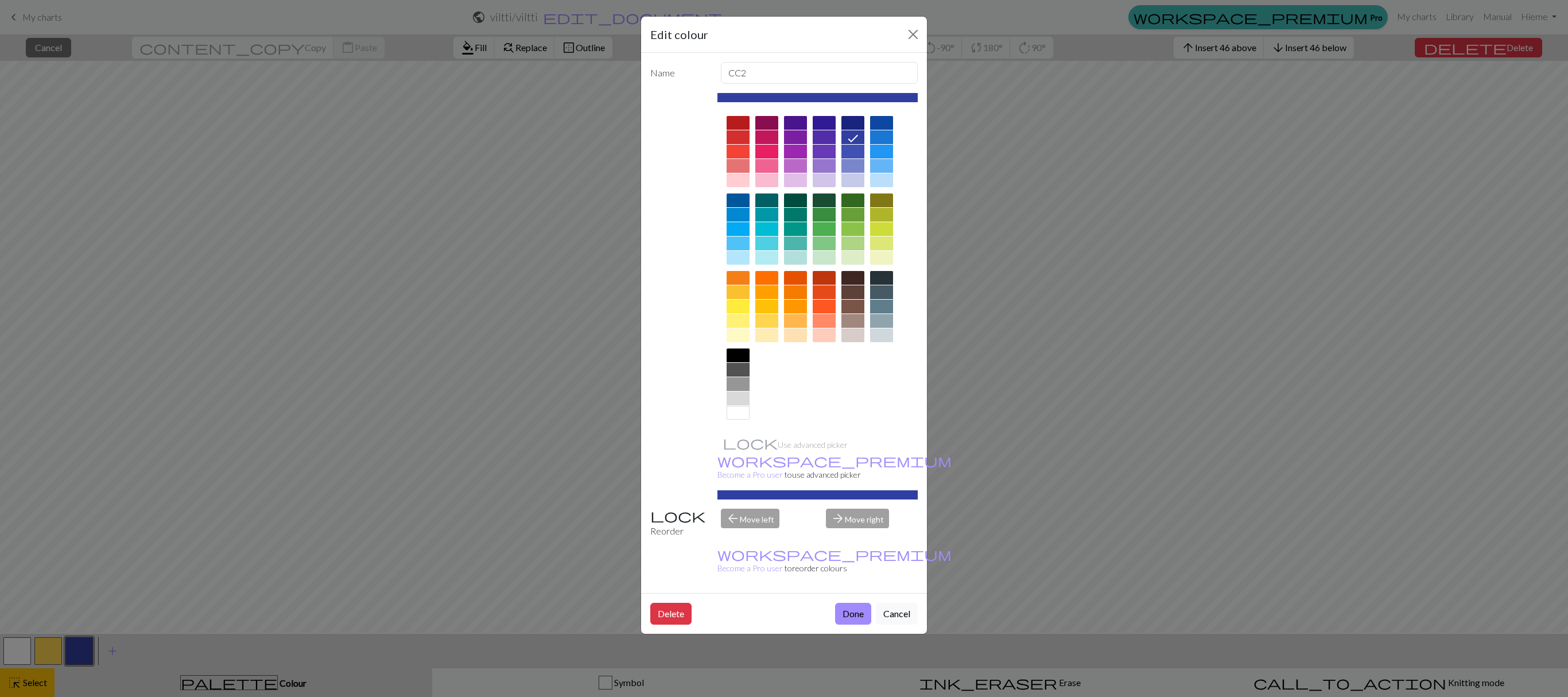
click at [74, 659] on div "Edit colour Name CC2 Use advanced picker workspace_premium Become a Pro user to…" at bounding box center [784, 348] width 1568 height 697
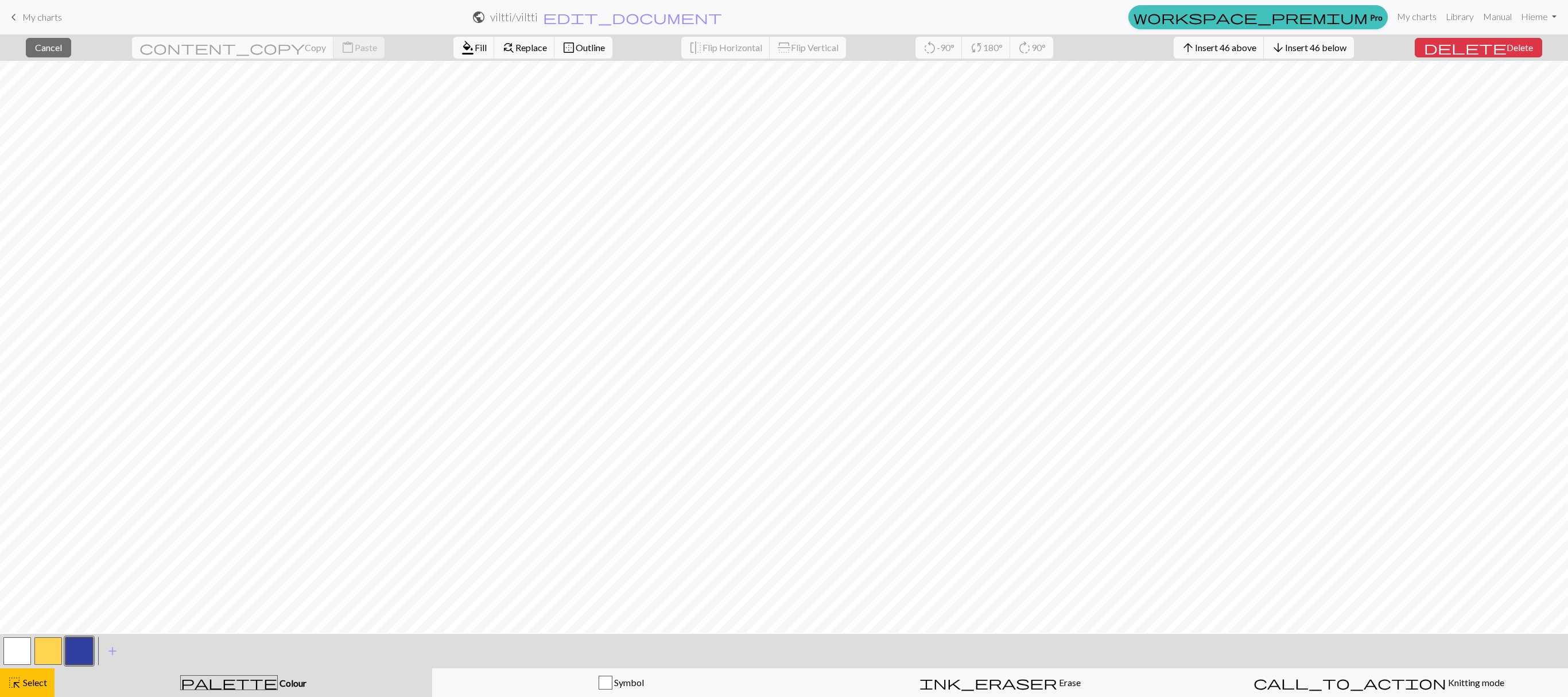
click at [44, 660] on button "button" at bounding box center [49, 651] width 28 height 28
click at [16, 663] on button "button" at bounding box center [17, 651] width 28 height 28
click at [33, 689] on div "highlight_alt Select Select" at bounding box center [27, 683] width 40 height 14
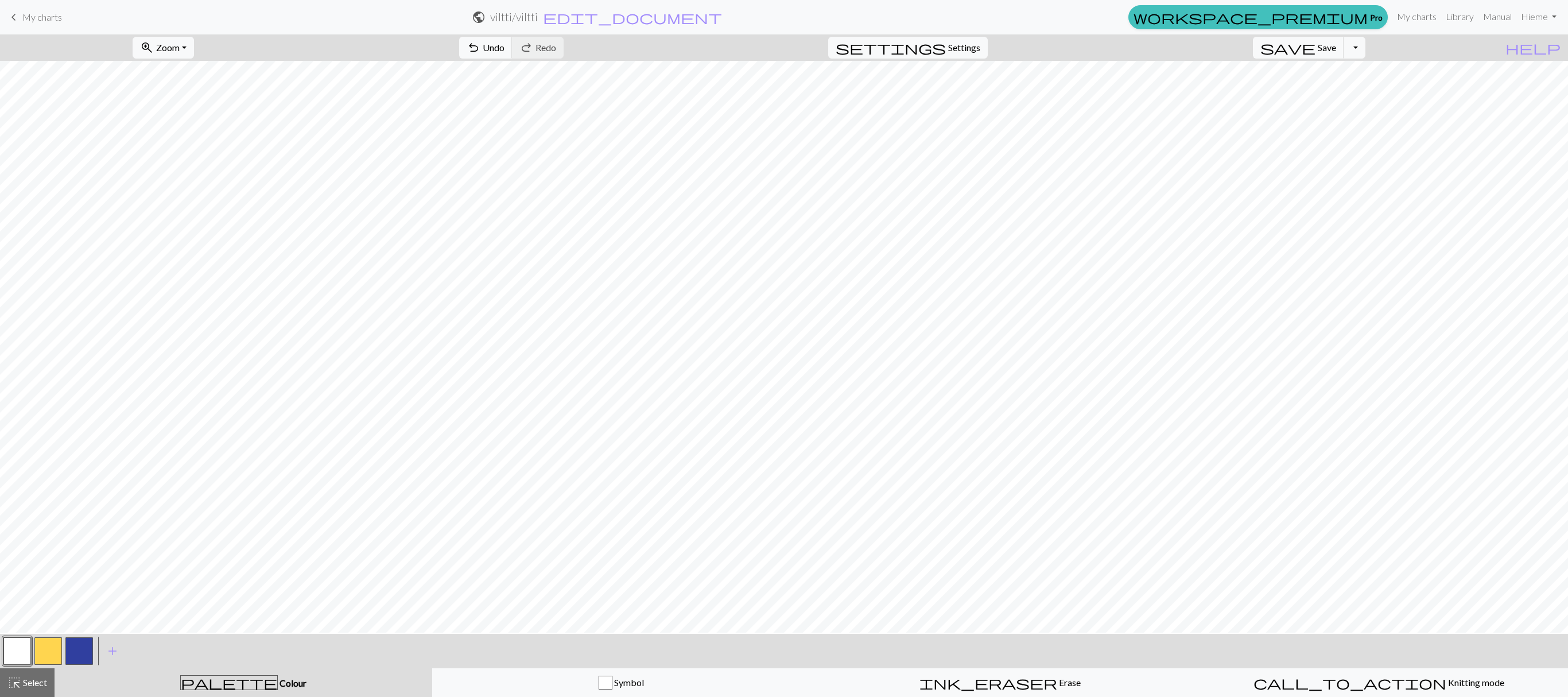
click at [76, 651] on button "button" at bounding box center [79, 651] width 28 height 28
click at [481, 51] on span "undo" at bounding box center [474, 47] width 14 height 16
